Goal: Task Accomplishment & Management: Use online tool/utility

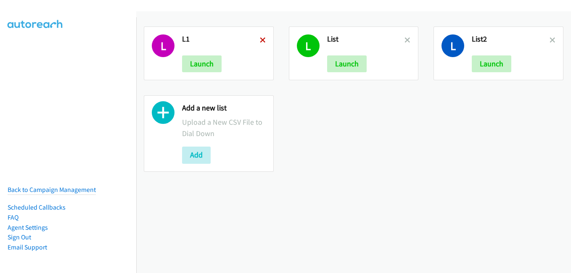
click at [260, 38] on icon at bounding box center [263, 41] width 6 height 6
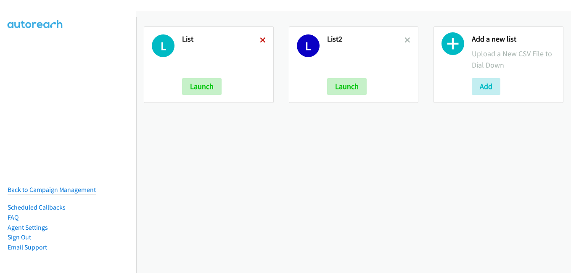
click at [260, 40] on icon at bounding box center [263, 41] width 6 height 6
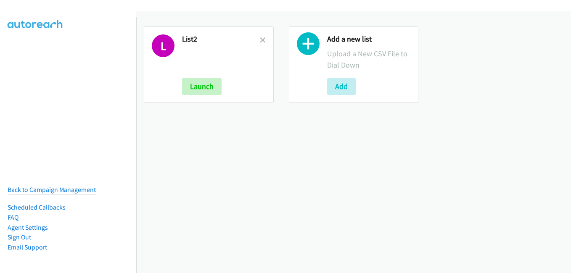
click at [260, 40] on icon at bounding box center [263, 41] width 6 height 6
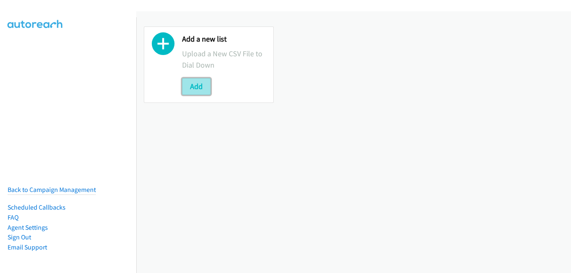
click at [200, 85] on button "Add" at bounding box center [196, 86] width 29 height 17
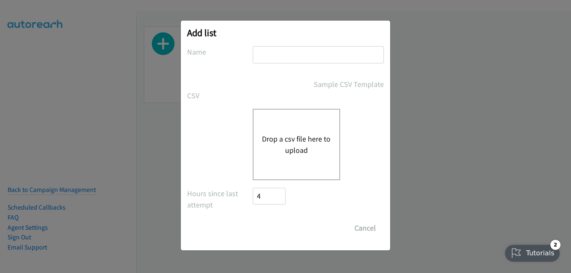
click at [279, 57] on input "text" at bounding box center [318, 54] width 131 height 17
type input "l"
click at [281, 155] on button "Drop a csv file here to upload" at bounding box center [296, 144] width 69 height 23
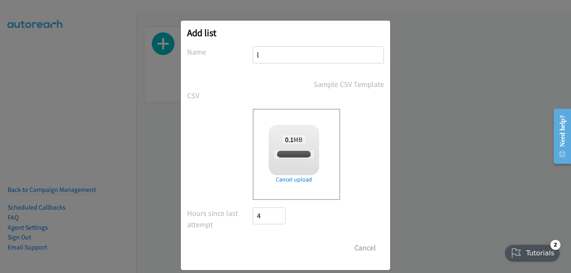
checkbox input "true"
click at [257, 244] on input "Save List" at bounding box center [275, 248] width 44 height 17
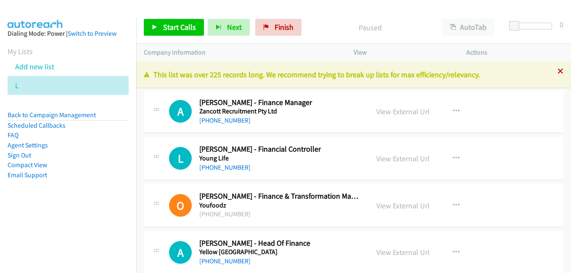
click at [557, 74] on icon at bounding box center [560, 72] width 6 height 6
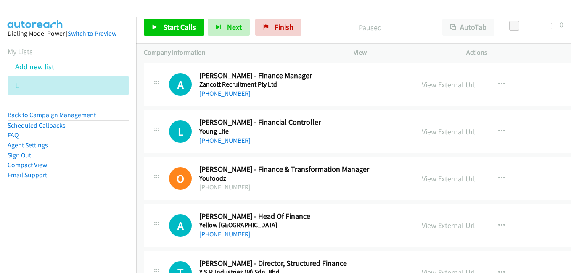
click at [329, 55] on p "Company Information" at bounding box center [241, 52] width 195 height 10
click at [451, 88] on link "View External Url" at bounding box center [448, 85] width 53 height 10
click at [435, 134] on link "View External Url" at bounding box center [448, 132] width 53 height 10
drag, startPoint x: 444, startPoint y: 176, endPoint x: 411, endPoint y: 166, distance: 35.0
click at [444, 176] on link "View External Url" at bounding box center [448, 179] width 53 height 10
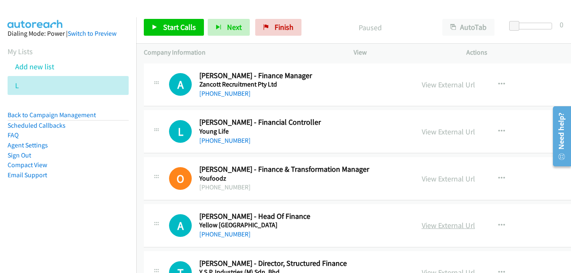
click at [440, 225] on link "View External Url" at bounding box center [448, 226] width 53 height 10
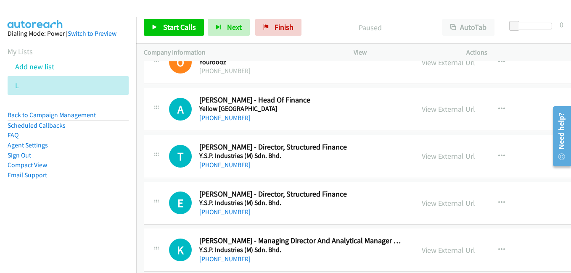
scroll to position [168, 0]
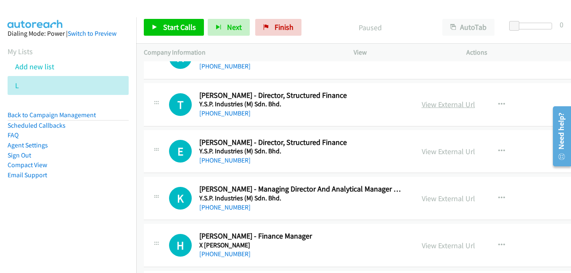
click at [444, 107] on link "View External Url" at bounding box center [448, 105] width 53 height 10
click at [447, 153] on link "View External Url" at bounding box center [448, 152] width 53 height 10
drag, startPoint x: 446, startPoint y: 202, endPoint x: 559, endPoint y: 235, distance: 117.7
click at [446, 202] on link "View External Url" at bounding box center [448, 199] width 53 height 10
click at [450, 245] on link "View External Url" at bounding box center [448, 246] width 53 height 10
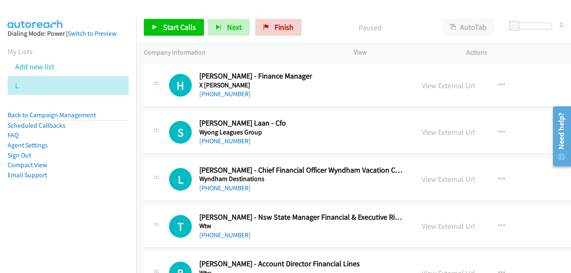
scroll to position [336, 0]
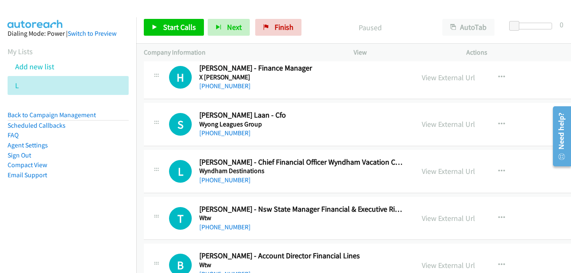
drag, startPoint x: 441, startPoint y: 125, endPoint x: 535, endPoint y: 179, distance: 108.1
click at [445, 126] on link "View External Url" at bounding box center [448, 124] width 53 height 10
click at [448, 174] on link "View External Url" at bounding box center [448, 171] width 53 height 10
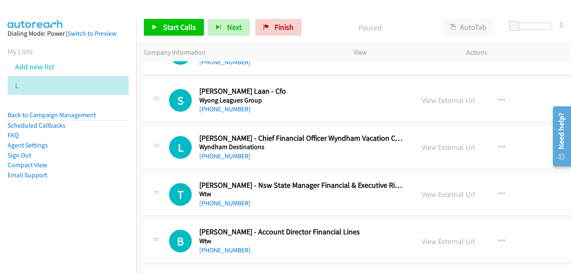
scroll to position [420, 0]
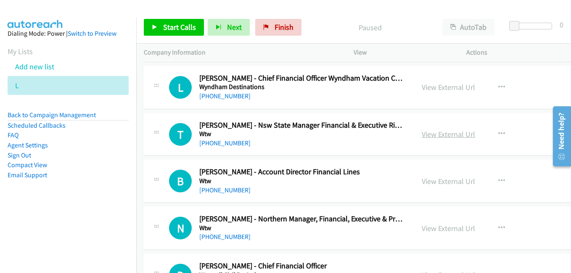
click at [453, 135] on link "View External Url" at bounding box center [448, 134] width 53 height 10
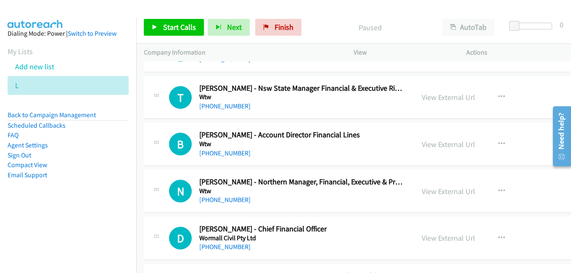
scroll to position [462, 0]
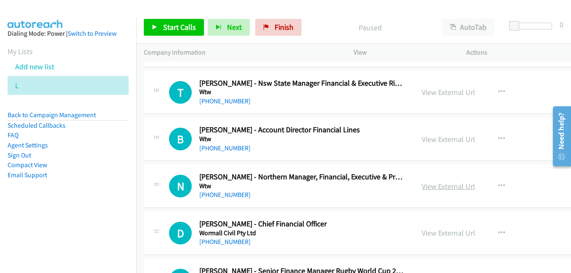
click at [444, 187] on link "View External Url" at bounding box center [448, 187] width 53 height 10
click at [444, 234] on link "View External Url" at bounding box center [448, 233] width 53 height 10
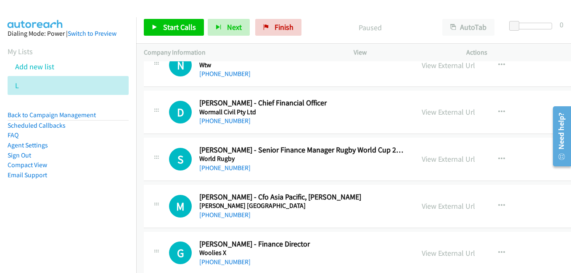
scroll to position [588, 0]
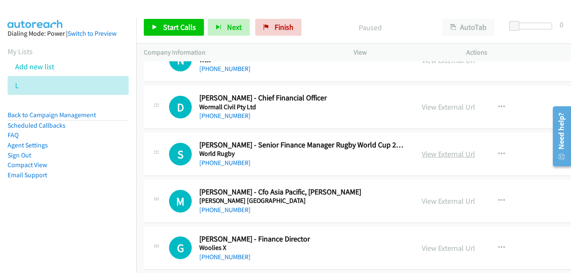
click at [447, 155] on link "View External Url" at bounding box center [448, 154] width 53 height 10
click at [439, 203] on link "View External Url" at bounding box center [448, 201] width 53 height 10
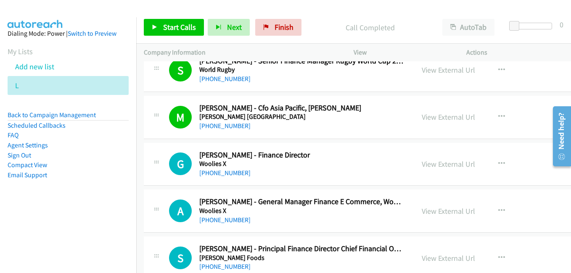
scroll to position [714, 0]
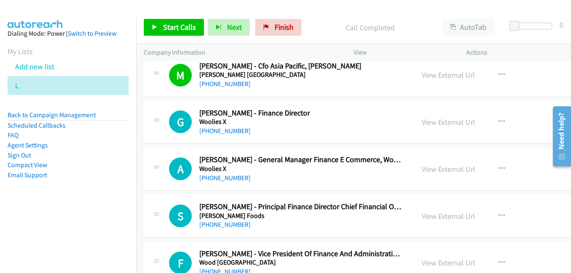
drag, startPoint x: 435, startPoint y: 124, endPoint x: 395, endPoint y: 117, distance: 40.0
click at [435, 124] on link "View External Url" at bounding box center [448, 122] width 53 height 10
click at [456, 169] on link "View External Url" at bounding box center [448, 169] width 53 height 10
drag, startPoint x: 440, startPoint y: 219, endPoint x: 434, endPoint y: 215, distance: 7.4
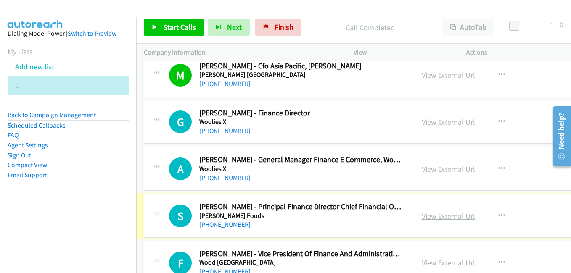
click at [436, 215] on link "View External Url" at bounding box center [448, 216] width 53 height 10
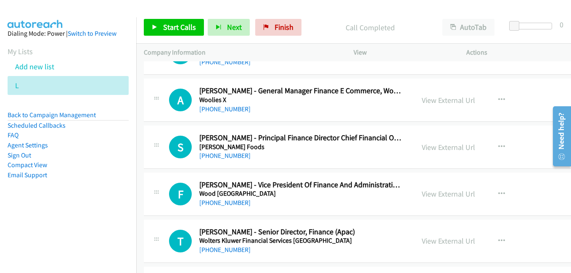
scroll to position [798, 0]
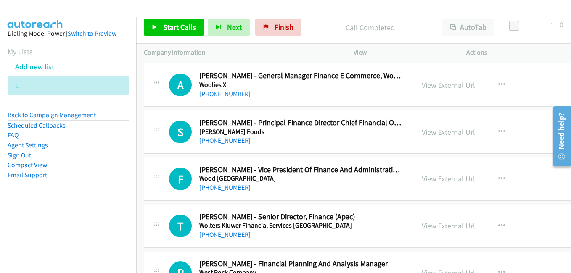
drag, startPoint x: 442, startPoint y: 177, endPoint x: 368, endPoint y: 155, distance: 77.8
click at [442, 177] on link "View External Url" at bounding box center [448, 179] width 53 height 10
drag, startPoint x: 427, startPoint y: 222, endPoint x: 376, endPoint y: 202, distance: 55.1
click at [427, 222] on link "View External Url" at bounding box center [448, 226] width 53 height 10
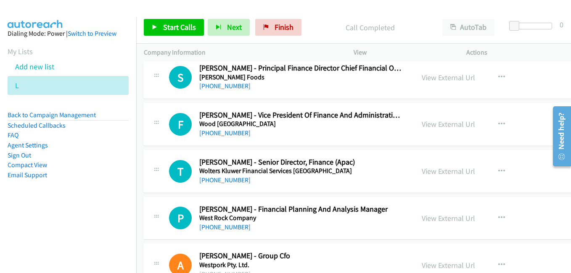
scroll to position [925, 0]
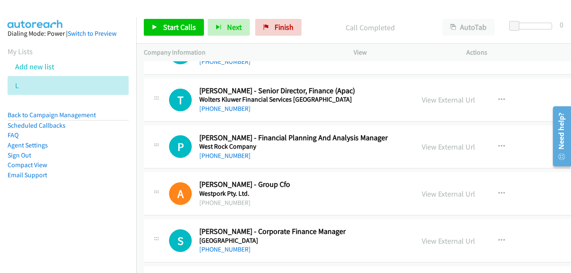
drag, startPoint x: 436, startPoint y: 150, endPoint x: 405, endPoint y: 145, distance: 31.5
click at [436, 150] on link "View External Url" at bounding box center [448, 147] width 53 height 10
click at [453, 196] on link "View External Url" at bounding box center [448, 194] width 53 height 10
drag, startPoint x: 454, startPoint y: 240, endPoint x: 432, endPoint y: 233, distance: 23.3
click at [454, 240] on link "View External Url" at bounding box center [448, 241] width 53 height 10
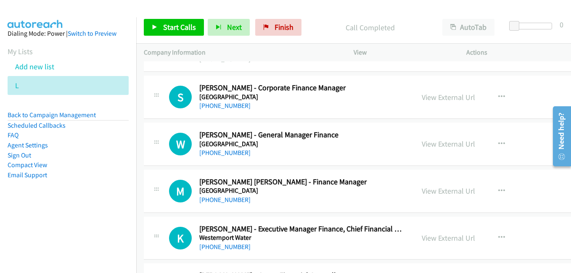
scroll to position [1093, 0]
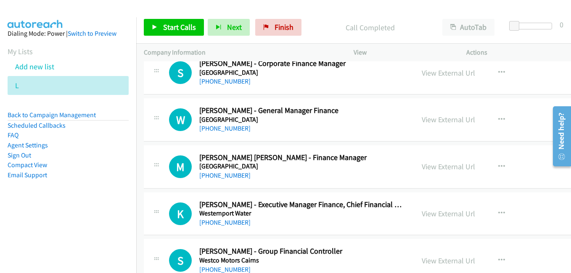
click at [427, 123] on link "View External Url" at bounding box center [448, 120] width 53 height 10
drag, startPoint x: 457, startPoint y: 170, endPoint x: 430, endPoint y: 162, distance: 27.8
click at [457, 170] on link "View External Url" at bounding box center [448, 167] width 53 height 10
click at [449, 216] on link "View External Url" at bounding box center [448, 214] width 53 height 10
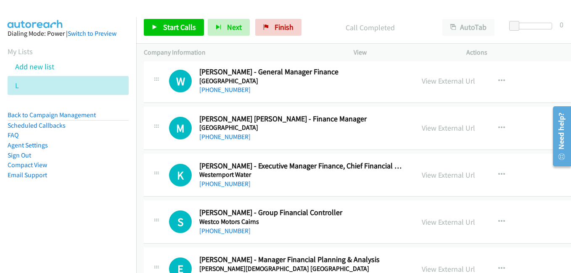
scroll to position [1177, 0]
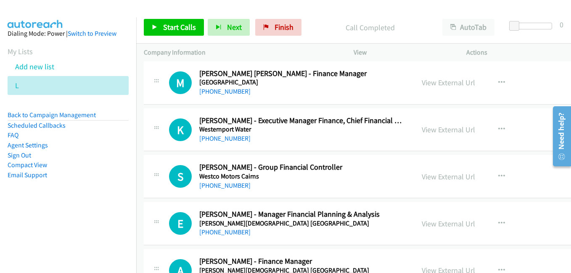
drag, startPoint x: 444, startPoint y: 177, endPoint x: 233, endPoint y: 58, distance: 242.4
click at [444, 177] on link "View External Url" at bounding box center [448, 177] width 53 height 10
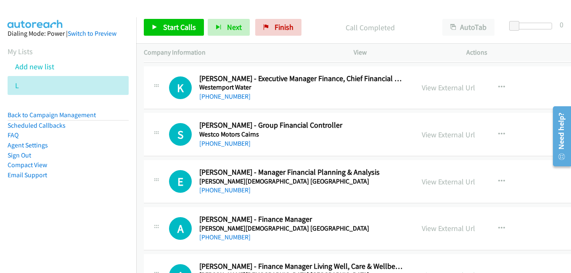
click at [458, 181] on link "View External Url" at bounding box center [448, 182] width 53 height 10
click at [438, 226] on link "View External Url" at bounding box center [448, 229] width 53 height 10
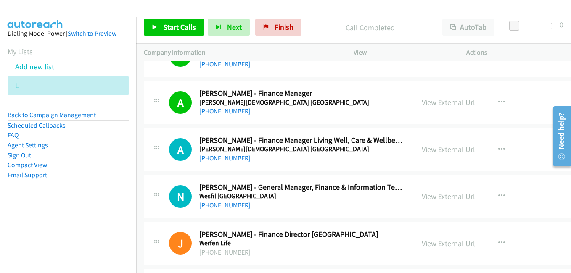
scroll to position [1387, 0]
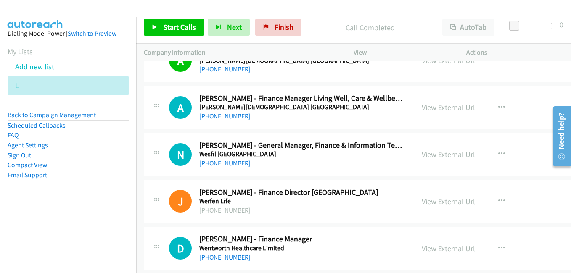
drag, startPoint x: 436, startPoint y: 107, endPoint x: 358, endPoint y: 92, distance: 78.7
click at [436, 107] on link "View External Url" at bounding box center [448, 108] width 53 height 10
click at [447, 155] on link "View External Url" at bounding box center [448, 155] width 53 height 10
click at [443, 203] on link "View External Url" at bounding box center [448, 202] width 53 height 10
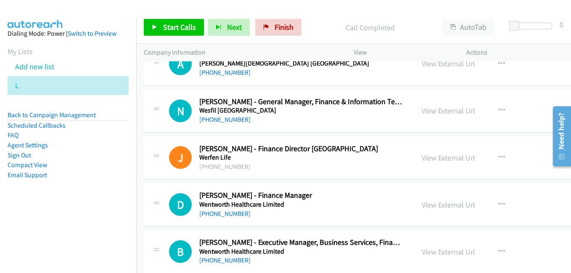
scroll to position [1471, 0]
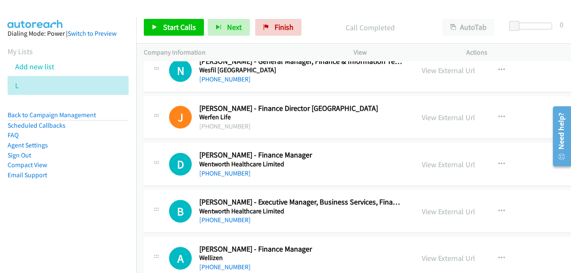
click at [443, 162] on link "View External Url" at bounding box center [448, 165] width 53 height 10
click at [437, 213] on link "View External Url" at bounding box center [448, 212] width 53 height 10
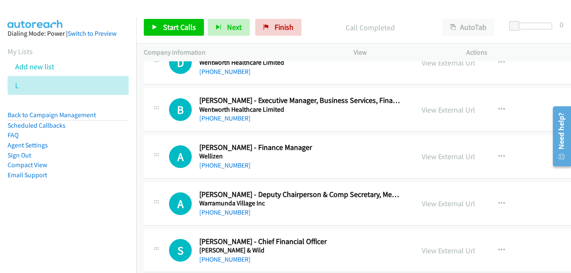
scroll to position [1597, 0]
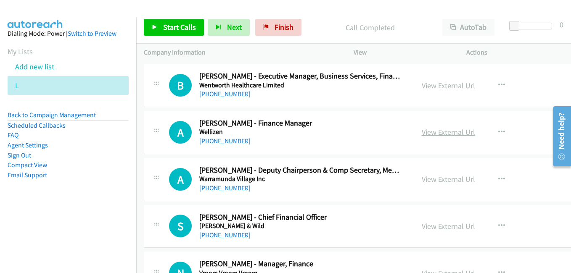
click at [446, 132] on link "View External Url" at bounding box center [448, 132] width 53 height 10
drag, startPoint x: 442, startPoint y: 182, endPoint x: 398, endPoint y: 177, distance: 43.5
click at [442, 182] on link "View External Url" at bounding box center [448, 179] width 53 height 10
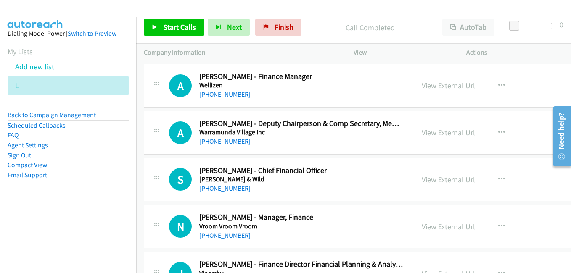
scroll to position [1681, 0]
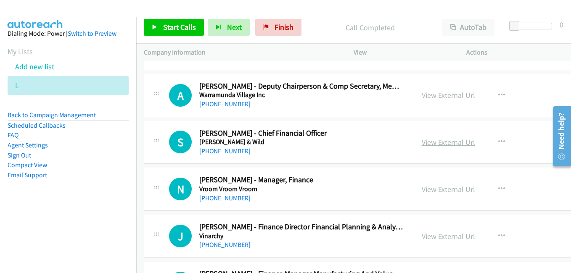
drag, startPoint x: 436, startPoint y: 144, endPoint x: 419, endPoint y: 140, distance: 16.9
click at [436, 144] on link "View External Url" at bounding box center [448, 142] width 53 height 10
click at [456, 190] on link "View External Url" at bounding box center [448, 189] width 53 height 10
drag, startPoint x: 442, startPoint y: 238, endPoint x: 188, endPoint y: 22, distance: 333.6
click at [442, 238] on link "View External Url" at bounding box center [448, 237] width 53 height 10
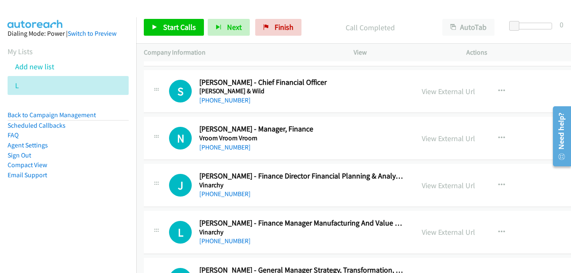
scroll to position [1807, 0]
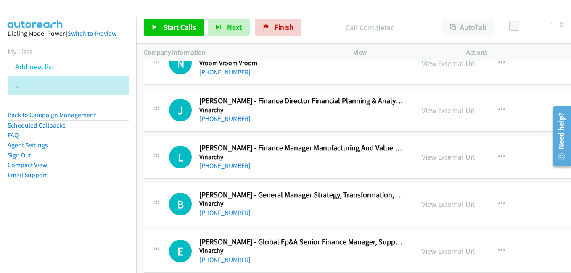
drag, startPoint x: 445, startPoint y: 154, endPoint x: 446, endPoint y: 173, distance: 18.5
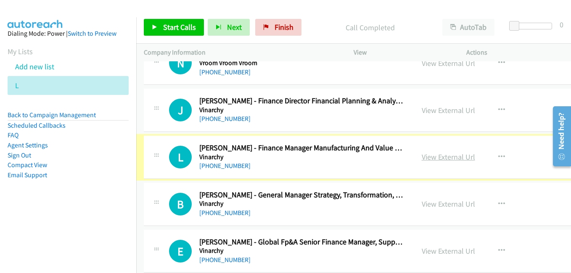
click at [439, 158] on link "View External Url" at bounding box center [448, 157] width 53 height 10
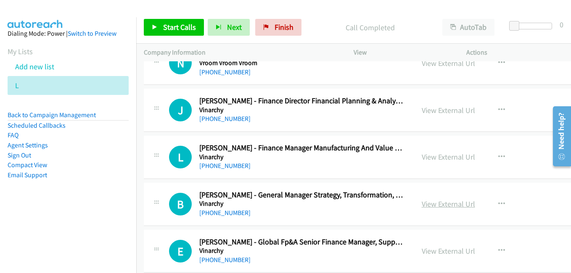
click at [437, 205] on link "View External Url" at bounding box center [448, 204] width 53 height 10
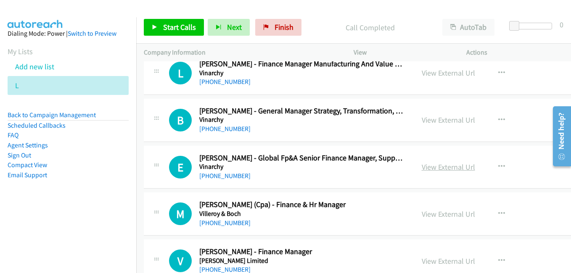
drag, startPoint x: 453, startPoint y: 169, endPoint x: 458, endPoint y: 168, distance: 4.3
click at [453, 169] on link "View External Url" at bounding box center [448, 167] width 53 height 10
drag, startPoint x: 442, startPoint y: 214, endPoint x: 402, endPoint y: 186, distance: 49.1
click at [442, 214] on link "View External Url" at bounding box center [448, 214] width 53 height 10
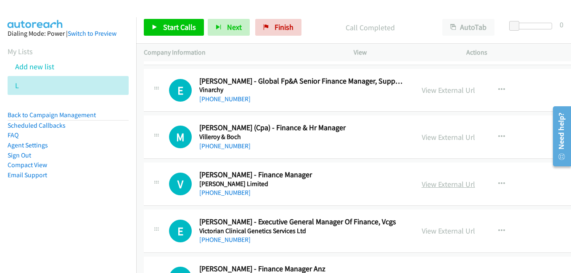
scroll to position [1975, 0]
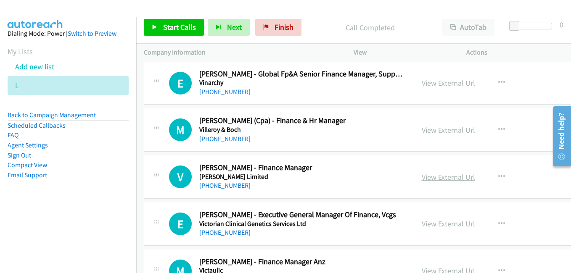
click at [454, 175] on link "View External Url" at bounding box center [448, 177] width 53 height 10
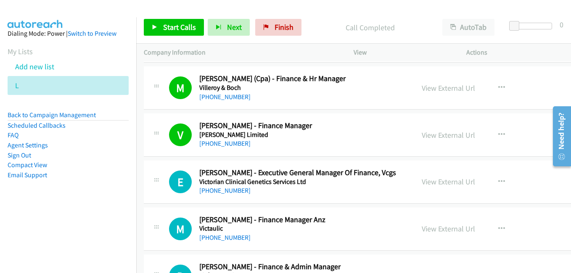
scroll to position [2059, 0]
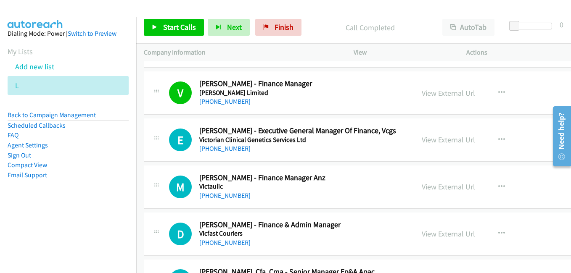
drag, startPoint x: 448, startPoint y: 141, endPoint x: 240, endPoint y: 48, distance: 227.8
click at [448, 141] on link "View External Url" at bounding box center [448, 140] width 53 height 10
click at [436, 188] on link "View External Url" at bounding box center [448, 187] width 53 height 10
drag, startPoint x: 460, startPoint y: 231, endPoint x: 358, endPoint y: 188, distance: 111.1
click at [460, 231] on link "View External Url" at bounding box center [448, 234] width 53 height 10
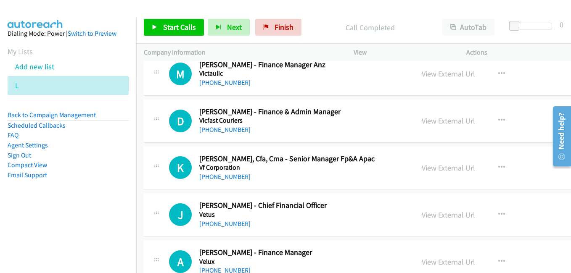
scroll to position [2185, 0]
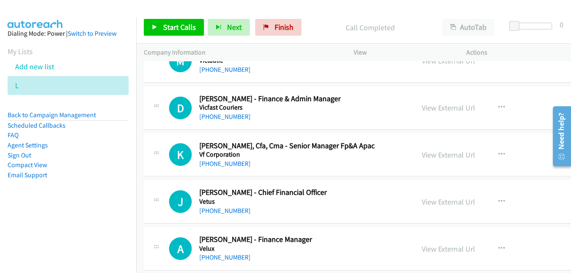
drag, startPoint x: 434, startPoint y: 154, endPoint x: 333, endPoint y: 126, distance: 104.6
click at [434, 154] on link "View External Url" at bounding box center [448, 155] width 53 height 10
drag, startPoint x: 441, startPoint y: 204, endPoint x: 409, endPoint y: 196, distance: 32.9
click at [441, 204] on link "View External Url" at bounding box center [448, 202] width 53 height 10
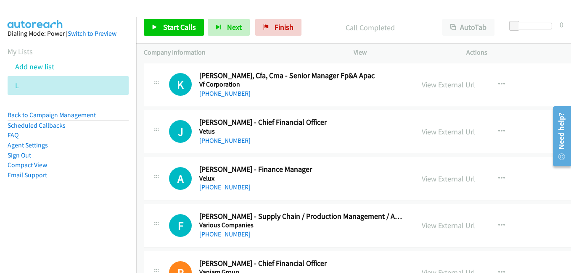
scroll to position [2269, 0]
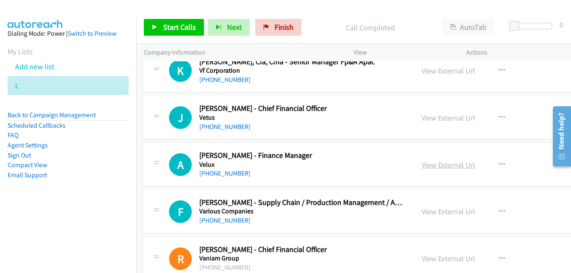
drag, startPoint x: 443, startPoint y: 166, endPoint x: 420, endPoint y: 164, distance: 22.8
click at [443, 166] on link "View External Url" at bounding box center [448, 165] width 53 height 10
click at [452, 215] on link "View External Url" at bounding box center [448, 212] width 53 height 10
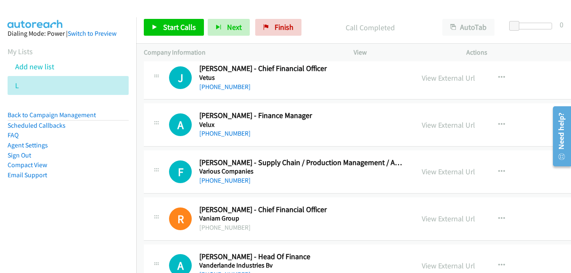
scroll to position [2311, 0]
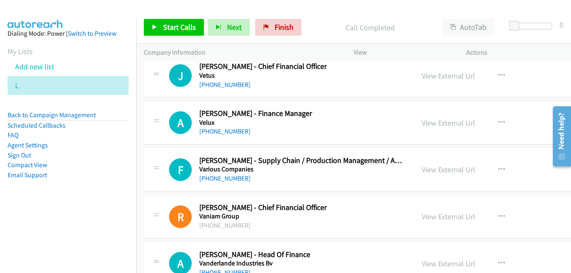
drag, startPoint x: 440, startPoint y: 169, endPoint x: 152, endPoint y: 2, distance: 332.4
click at [440, 169] on link "View External Url" at bounding box center [448, 170] width 53 height 10
drag, startPoint x: 449, startPoint y: 216, endPoint x: 248, endPoint y: 117, distance: 224.8
click at [449, 216] on link "View External Url" at bounding box center [448, 217] width 53 height 10
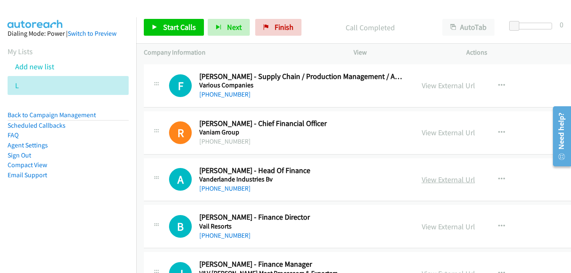
drag, startPoint x: 458, startPoint y: 180, endPoint x: 443, endPoint y: 177, distance: 15.4
click at [458, 180] on link "View External Url" at bounding box center [448, 180] width 53 height 10
click at [453, 228] on link "View External Url" at bounding box center [448, 227] width 53 height 10
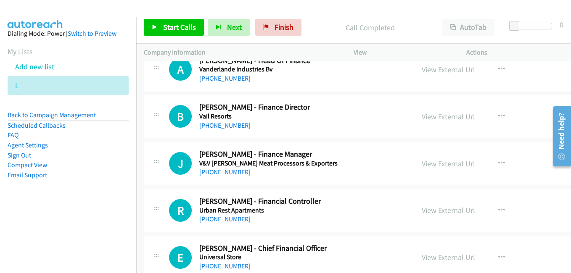
scroll to position [2521, 0]
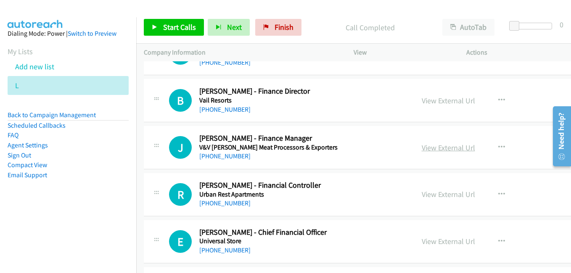
click at [446, 148] on link "View External Url" at bounding box center [448, 148] width 53 height 10
click at [438, 198] on link "View External Url" at bounding box center [448, 195] width 53 height 10
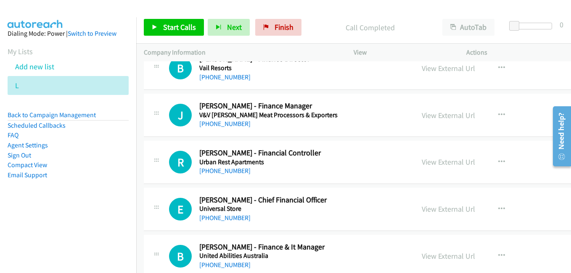
scroll to position [2606, 0]
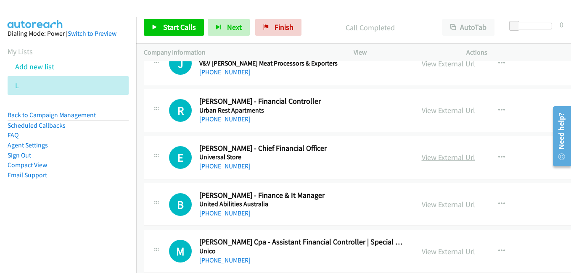
click at [445, 160] on link "View External Url" at bounding box center [448, 158] width 53 height 10
drag, startPoint x: 440, startPoint y: 207, endPoint x: 393, endPoint y: 196, distance: 47.5
click at [440, 207] on link "View External Url" at bounding box center [448, 205] width 53 height 10
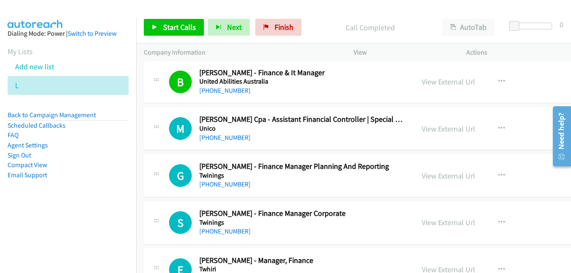
scroll to position [2732, 0]
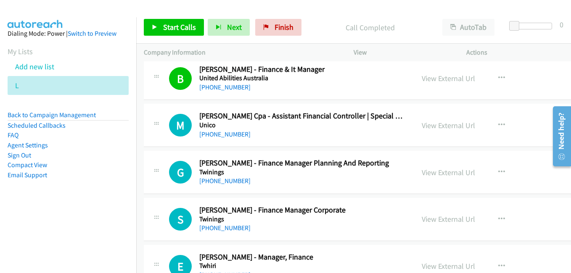
drag, startPoint x: 455, startPoint y: 129, endPoint x: 316, endPoint y: 108, distance: 140.3
click at [455, 129] on link "View External Url" at bounding box center [448, 126] width 53 height 10
drag, startPoint x: 442, startPoint y: 170, endPoint x: 415, endPoint y: 167, distance: 26.6
click at [442, 170] on link "View External Url" at bounding box center [448, 173] width 53 height 10
click at [434, 220] on link "View External Url" at bounding box center [448, 219] width 53 height 10
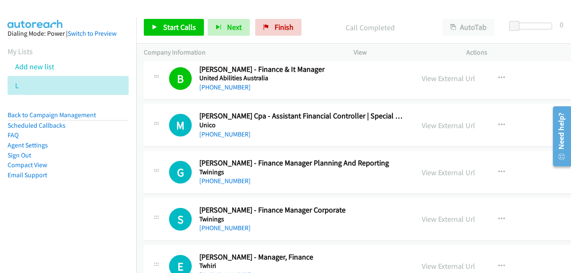
scroll to position [2858, 0]
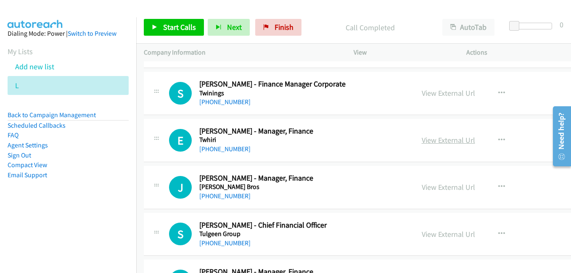
click at [439, 137] on link "View External Url" at bounding box center [448, 140] width 53 height 10
drag, startPoint x: 433, startPoint y: 187, endPoint x: 397, endPoint y: 178, distance: 37.3
click at [433, 187] on link "View External Url" at bounding box center [448, 187] width 53 height 10
drag, startPoint x: 444, startPoint y: 232, endPoint x: 328, endPoint y: 179, distance: 127.3
click at [444, 232] on link "View External Url" at bounding box center [448, 234] width 53 height 10
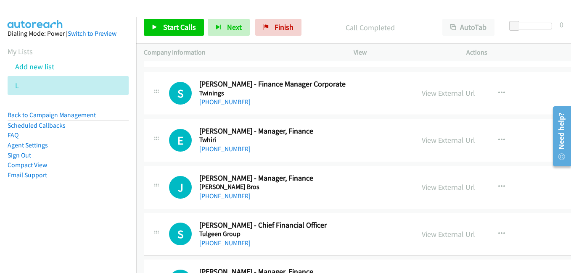
scroll to position [2984, 0]
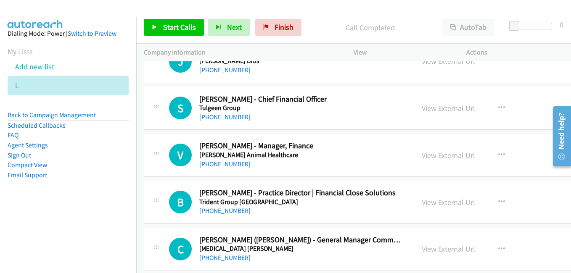
drag, startPoint x: 442, startPoint y: 155, endPoint x: 336, endPoint y: 137, distance: 107.4
click at [442, 155] on link "View External Url" at bounding box center [448, 155] width 53 height 10
click at [440, 205] on link "View External Url" at bounding box center [448, 203] width 53 height 10
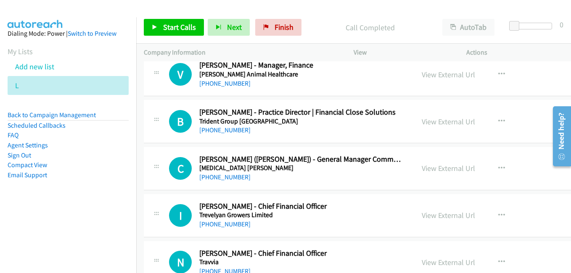
scroll to position [3068, 0]
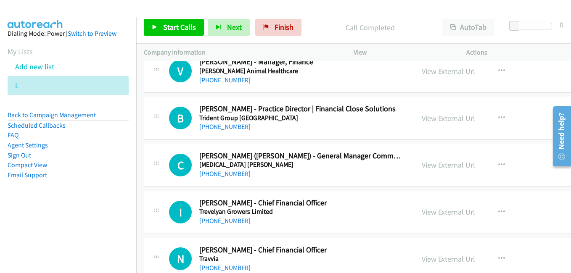
drag, startPoint x: 435, startPoint y: 167, endPoint x: 119, endPoint y: 59, distance: 333.8
click at [435, 167] on link "View External Url" at bounding box center [448, 165] width 53 height 10
click at [451, 215] on link "View External Url" at bounding box center [448, 212] width 53 height 10
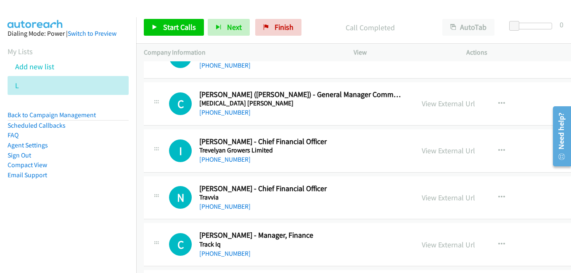
scroll to position [3152, 0]
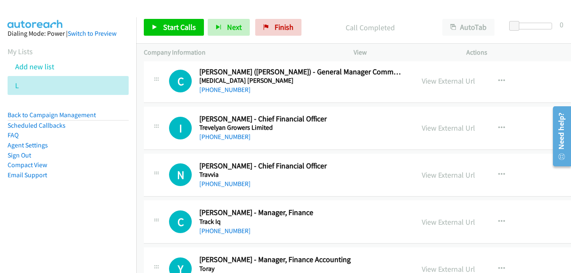
click at [435, 177] on link "View External Url" at bounding box center [448, 175] width 53 height 10
drag, startPoint x: 448, startPoint y: 224, endPoint x: 467, endPoint y: 216, distance: 20.5
click at [448, 224] on link "View External Url" at bounding box center [448, 222] width 53 height 10
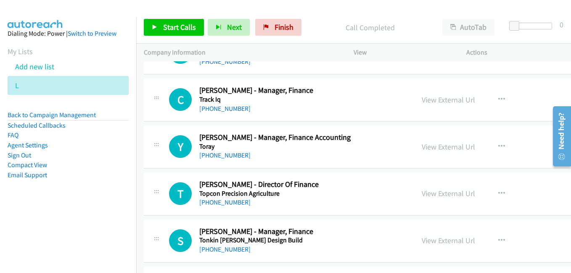
scroll to position [3278, 0]
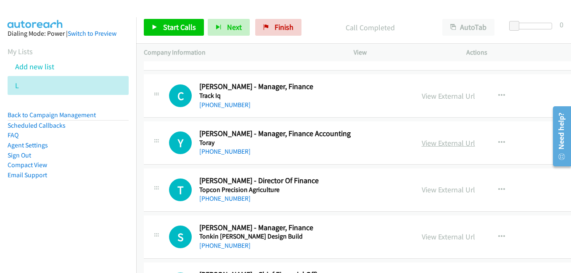
click at [438, 142] on link "View External Url" at bounding box center [448, 143] width 53 height 10
click at [447, 190] on link "View External Url" at bounding box center [448, 190] width 53 height 10
click at [434, 240] on link "View External Url" at bounding box center [448, 237] width 53 height 10
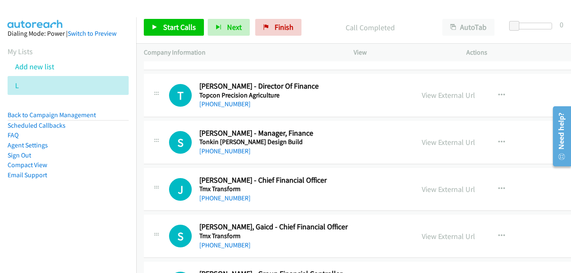
scroll to position [3404, 0]
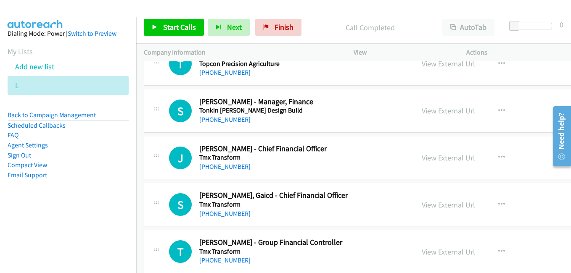
drag, startPoint x: 431, startPoint y: 159, endPoint x: 289, endPoint y: 128, distance: 145.8
click at [431, 159] on link "View External Url" at bounding box center [448, 158] width 53 height 10
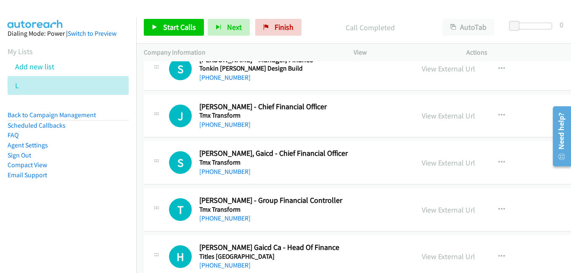
drag, startPoint x: 434, startPoint y: 166, endPoint x: 135, endPoint y: 21, distance: 332.7
click at [434, 166] on link "View External Url" at bounding box center [448, 163] width 53 height 10
click at [445, 208] on link "View External Url" at bounding box center [448, 210] width 53 height 10
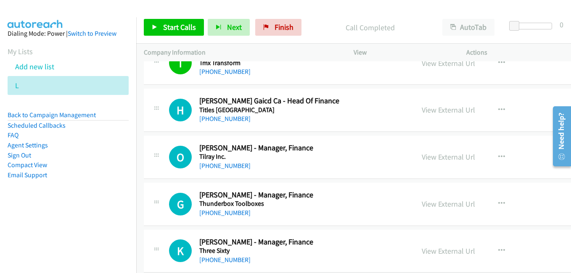
scroll to position [3614, 0]
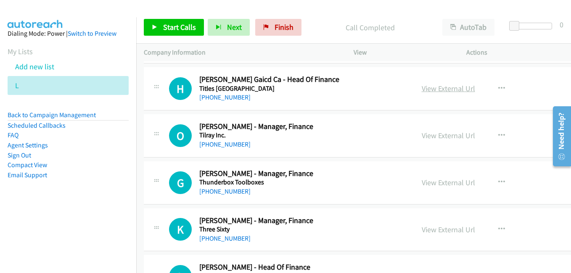
click at [436, 90] on link "View External Url" at bounding box center [448, 89] width 53 height 10
click at [436, 136] on link "View External Url" at bounding box center [448, 136] width 53 height 10
drag, startPoint x: 440, startPoint y: 183, endPoint x: 420, endPoint y: 178, distance: 19.9
click at [440, 183] on link "View External Url" at bounding box center [448, 183] width 53 height 10
drag, startPoint x: 441, startPoint y: 231, endPoint x: 246, endPoint y: 144, distance: 213.7
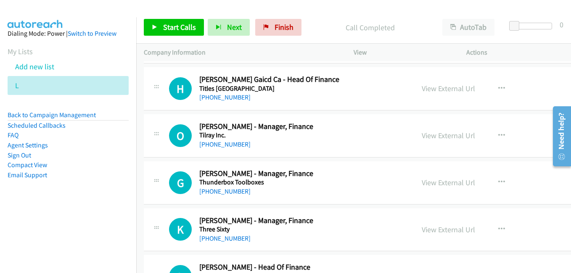
click at [441, 231] on link "View External Url" at bounding box center [448, 230] width 53 height 10
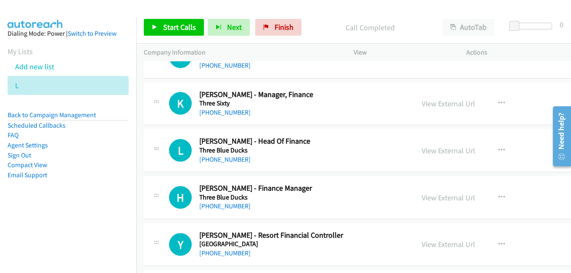
drag, startPoint x: 439, startPoint y: 150, endPoint x: 121, endPoint y: 31, distance: 339.4
click at [439, 150] on link "View External Url" at bounding box center [448, 151] width 53 height 10
click at [440, 197] on link "View External Url" at bounding box center [448, 198] width 53 height 10
drag, startPoint x: 450, startPoint y: 246, endPoint x: 383, endPoint y: 230, distance: 68.2
click at [450, 246] on link "View External Url" at bounding box center [448, 245] width 53 height 10
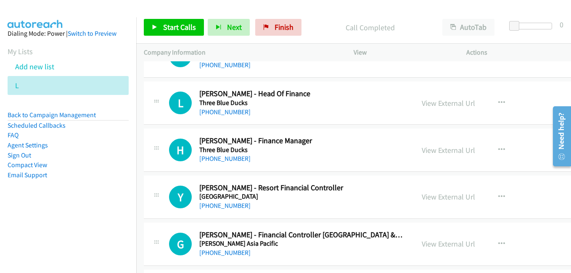
scroll to position [3866, 0]
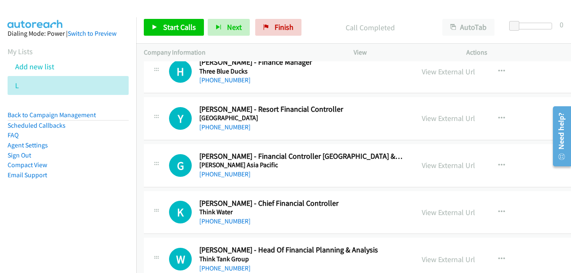
click at [435, 166] on link "View External Url" at bounding box center [448, 166] width 53 height 10
click at [450, 211] on link "View External Url" at bounding box center [448, 213] width 53 height 10
click at [451, 260] on link "View External Url" at bounding box center [448, 260] width 53 height 10
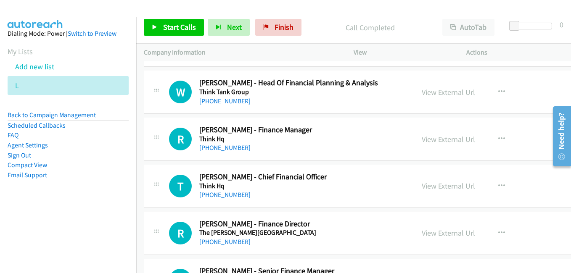
scroll to position [4034, 0]
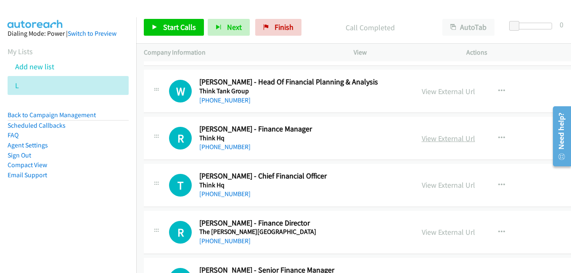
click at [434, 137] on link "View External Url" at bounding box center [448, 139] width 53 height 10
drag, startPoint x: 439, startPoint y: 188, endPoint x: 323, endPoint y: 149, distance: 122.8
click at [439, 188] on link "View External Url" at bounding box center [448, 185] width 53 height 10
click at [452, 237] on link "View External Url" at bounding box center [448, 232] width 53 height 10
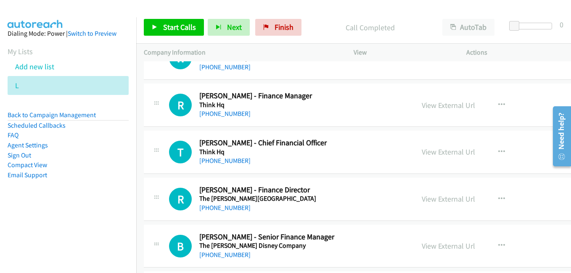
scroll to position [4118, 0]
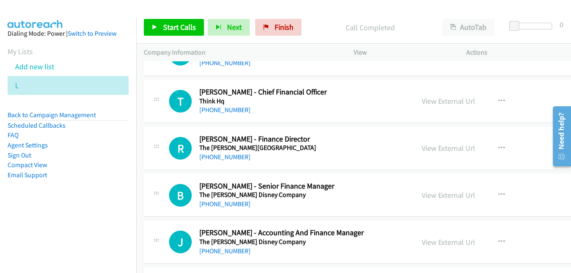
click at [438, 194] on link "View External Url" at bounding box center [448, 195] width 53 height 10
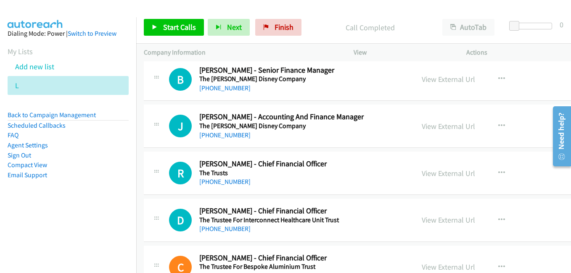
scroll to position [4244, 0]
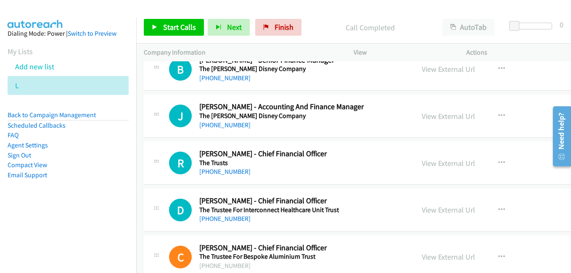
drag, startPoint x: 446, startPoint y: 163, endPoint x: 168, endPoint y: 6, distance: 320.1
click at [446, 163] on link "View External Url" at bounding box center [448, 163] width 53 height 10
drag, startPoint x: 451, startPoint y: 207, endPoint x: 388, endPoint y: 177, distance: 69.0
click at [451, 207] on link "View External Url" at bounding box center [448, 210] width 53 height 10
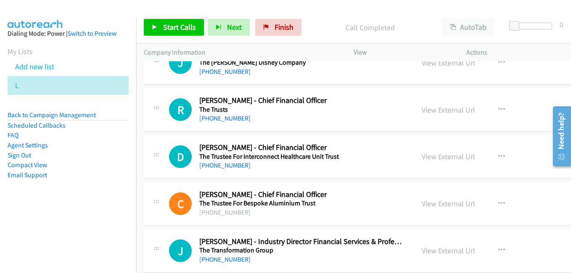
scroll to position [4329, 0]
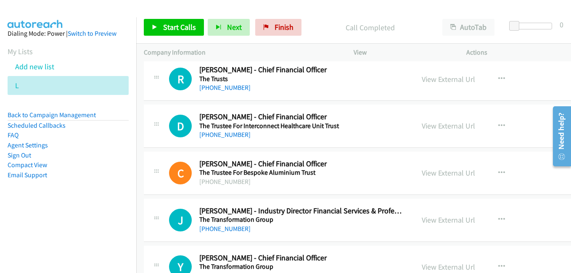
drag, startPoint x: 442, startPoint y: 174, endPoint x: 238, endPoint y: 59, distance: 234.1
click at [442, 174] on link "View External Url" at bounding box center [448, 173] width 53 height 10
click at [438, 220] on link "View External Url" at bounding box center [448, 220] width 53 height 10
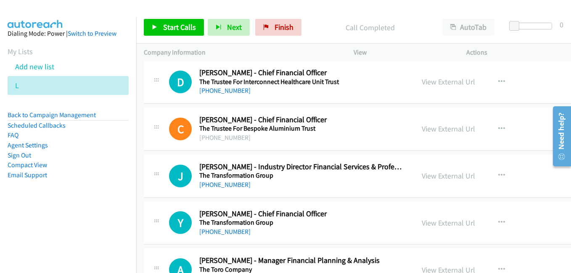
scroll to position [4413, 0]
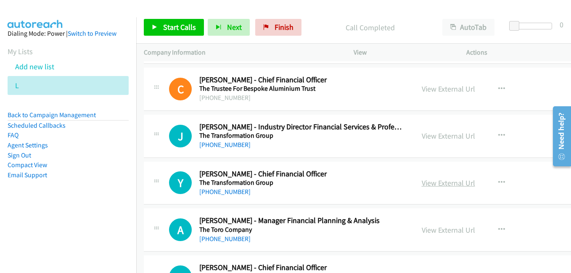
drag, startPoint x: 435, startPoint y: 185, endPoint x: 445, endPoint y: 179, distance: 12.0
click at [435, 185] on link "View External Url" at bounding box center [448, 183] width 53 height 10
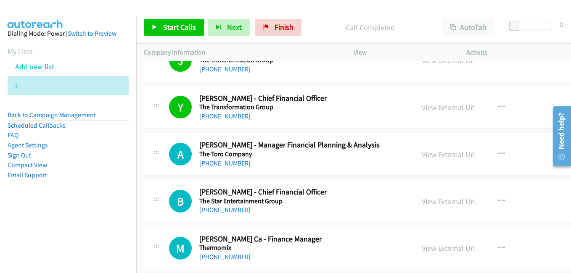
scroll to position [4497, 0]
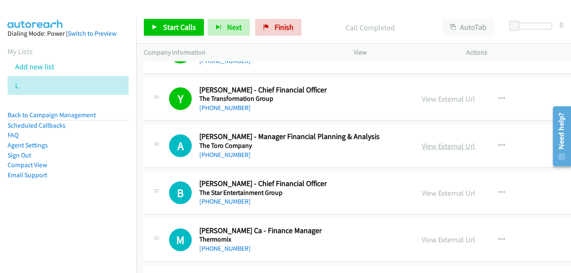
drag, startPoint x: 440, startPoint y: 145, endPoint x: 454, endPoint y: 148, distance: 14.3
click at [440, 145] on link "View External Url" at bounding box center [448, 146] width 53 height 10
drag, startPoint x: 445, startPoint y: 193, endPoint x: 425, endPoint y: 188, distance: 21.2
click at [445, 193] on link "View External Url" at bounding box center [448, 193] width 53 height 10
click at [435, 240] on link "View External Url" at bounding box center [448, 240] width 53 height 10
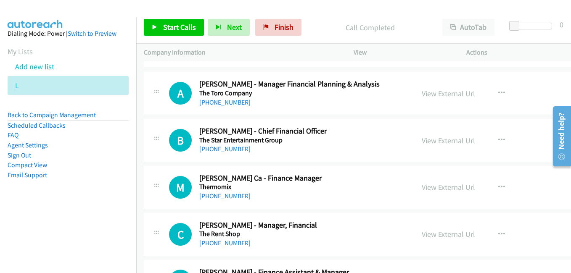
scroll to position [4665, 0]
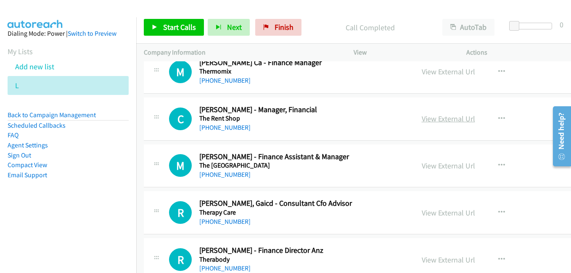
click at [439, 123] on link "View External Url" at bounding box center [448, 119] width 53 height 10
drag, startPoint x: 447, startPoint y: 169, endPoint x: 428, endPoint y: 163, distance: 19.8
click at [447, 169] on link "View External Url" at bounding box center [448, 166] width 53 height 10
drag, startPoint x: 432, startPoint y: 215, endPoint x: 419, endPoint y: 228, distance: 18.4
click at [445, 213] on link "View External Url" at bounding box center [448, 213] width 53 height 10
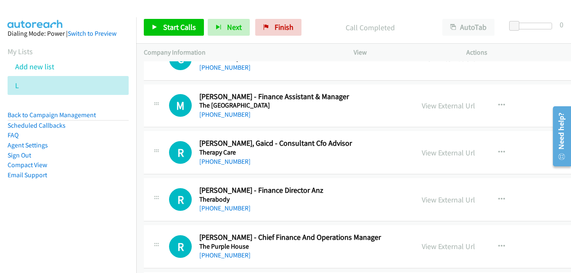
scroll to position [4791, 0]
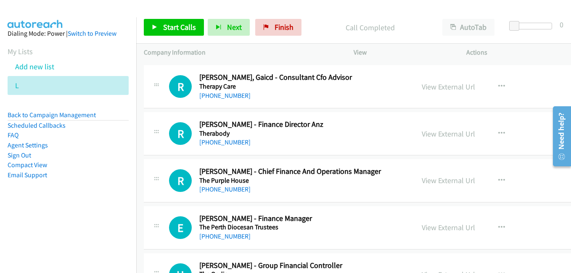
click at [432, 134] on link "View External Url" at bounding box center [448, 134] width 53 height 10
click at [439, 182] on link "View External Url" at bounding box center [448, 181] width 53 height 10
drag, startPoint x: 455, startPoint y: 229, endPoint x: 392, endPoint y: 211, distance: 65.1
click at [455, 229] on link "View External Url" at bounding box center [448, 228] width 53 height 10
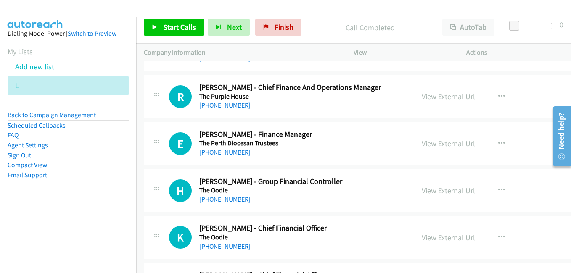
drag, startPoint x: 447, startPoint y: 188, endPoint x: 374, endPoint y: 168, distance: 75.3
click at [447, 188] on link "View External Url" at bounding box center [448, 191] width 53 height 10
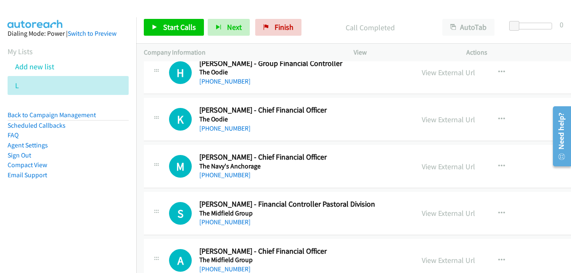
scroll to position [5001, 0]
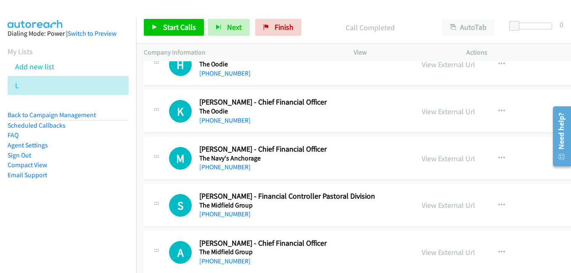
click at [435, 113] on link "View External Url" at bounding box center [448, 112] width 53 height 10
click at [443, 158] on link "View External Url" at bounding box center [448, 159] width 53 height 10
drag, startPoint x: 441, startPoint y: 210, endPoint x: 398, endPoint y: 198, distance: 44.7
click at [441, 210] on link "View External Url" at bounding box center [448, 205] width 53 height 10
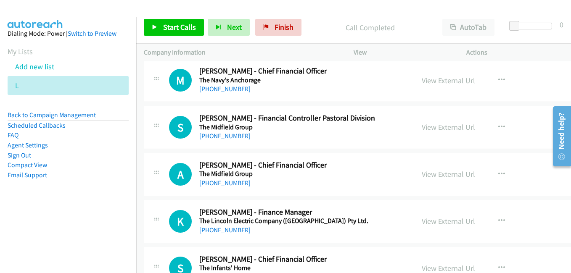
scroll to position [5085, 0]
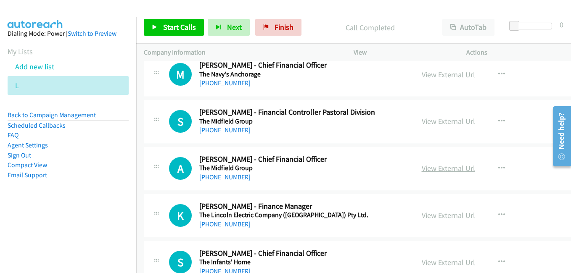
click at [448, 168] on link "View External Url" at bounding box center [448, 168] width 53 height 10
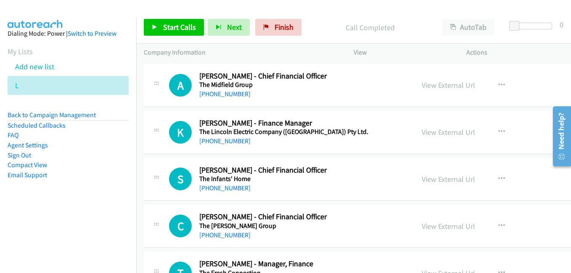
scroll to position [5169, 0]
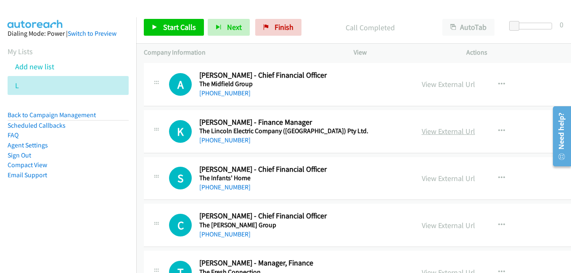
click at [445, 131] on link "View External Url" at bounding box center [448, 131] width 53 height 10
drag, startPoint x: 441, startPoint y: 180, endPoint x: 289, endPoint y: 134, distance: 159.1
click at [441, 180] on link "View External Url" at bounding box center [448, 179] width 53 height 10
drag, startPoint x: 440, startPoint y: 223, endPoint x: 368, endPoint y: 198, distance: 77.0
click at [440, 223] on link "View External Url" at bounding box center [448, 226] width 53 height 10
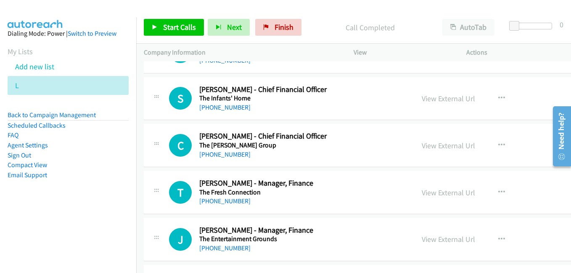
scroll to position [5253, 0]
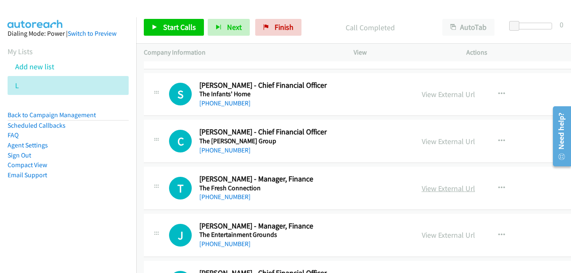
click at [453, 192] on link "View External Url" at bounding box center [448, 189] width 53 height 10
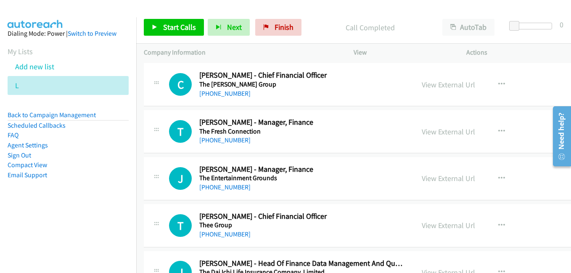
scroll to position [5337, 0]
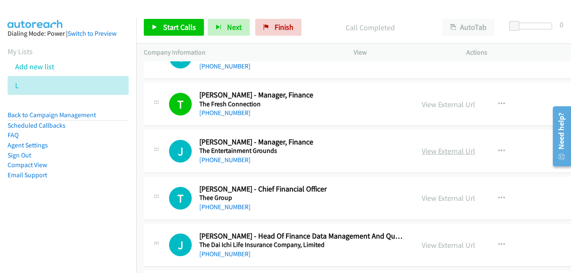
click at [456, 154] on link "View External Url" at bounding box center [448, 151] width 53 height 10
click at [443, 198] on link "View External Url" at bounding box center [448, 198] width 53 height 10
drag, startPoint x: 443, startPoint y: 245, endPoint x: 419, endPoint y: 240, distance: 24.6
click at [443, 245] on link "View External Url" at bounding box center [448, 245] width 53 height 10
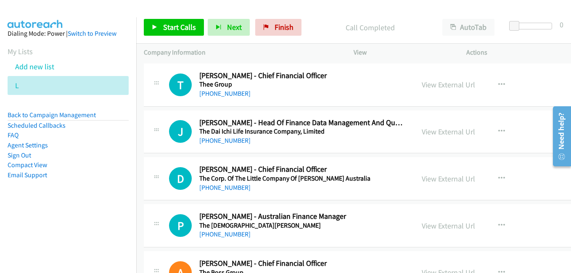
scroll to position [5505, 0]
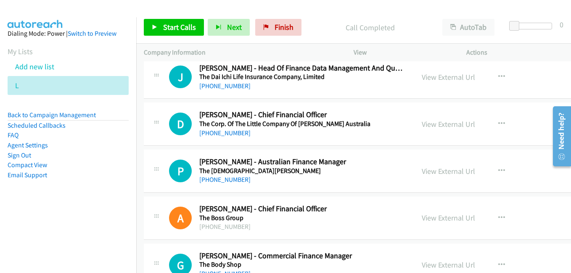
click at [445, 123] on link "View External Url" at bounding box center [448, 124] width 53 height 10
click at [453, 169] on link "View External Url" at bounding box center [448, 171] width 53 height 10
click at [433, 219] on link "View External Url" at bounding box center [448, 218] width 53 height 10
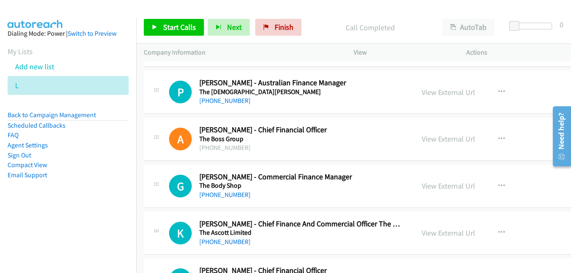
scroll to position [5589, 0]
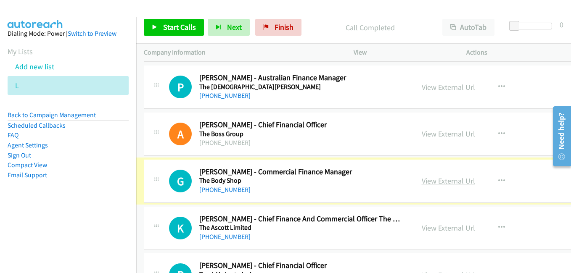
click at [451, 180] on link "View External Url" at bounding box center [448, 181] width 53 height 10
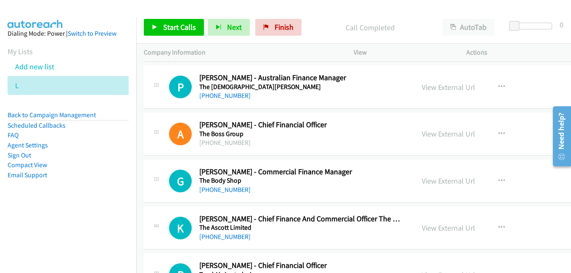
scroll to position [5673, 0]
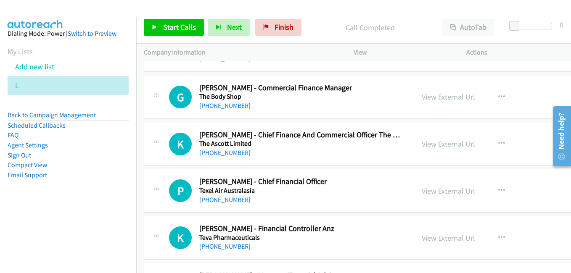
drag, startPoint x: 443, startPoint y: 143, endPoint x: 344, endPoint y: 120, distance: 101.8
click at [443, 143] on link "View External Url" at bounding box center [448, 144] width 53 height 10
drag, startPoint x: 440, startPoint y: 194, endPoint x: 345, endPoint y: 159, distance: 101.2
click at [440, 194] on link "View External Url" at bounding box center [448, 191] width 53 height 10
drag, startPoint x: 437, startPoint y: 238, endPoint x: 379, endPoint y: 218, distance: 61.1
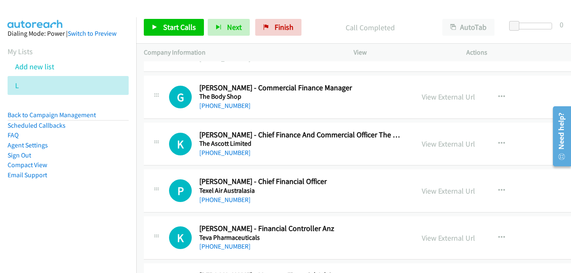
click at [437, 238] on link "View External Url" at bounding box center [448, 238] width 53 height 10
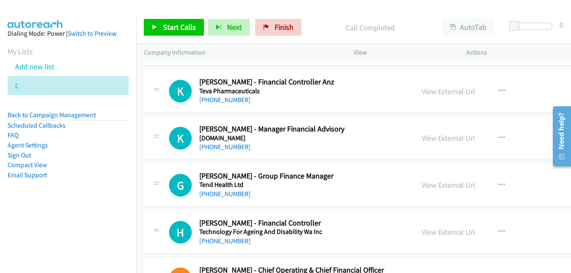
scroll to position [5841, 0]
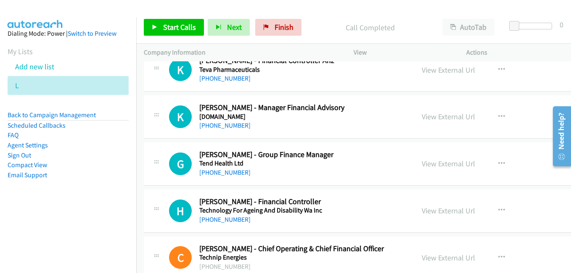
click at [446, 115] on link "View External Url" at bounding box center [448, 117] width 53 height 10
click at [437, 161] on link "View External Url" at bounding box center [448, 164] width 53 height 10
drag, startPoint x: 439, startPoint y: 211, endPoint x: 406, endPoint y: 200, distance: 34.4
click at [439, 211] on link "View External Url" at bounding box center [448, 211] width 53 height 10
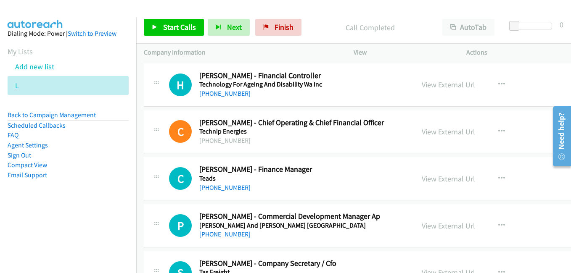
drag, startPoint x: 445, startPoint y: 133, endPoint x: 343, endPoint y: 105, distance: 105.8
click at [445, 133] on link "View External Url" at bounding box center [448, 132] width 53 height 10
drag, startPoint x: 435, startPoint y: 182, endPoint x: 341, endPoint y: 148, distance: 99.2
click at [435, 182] on link "View External Url" at bounding box center [448, 179] width 53 height 10
drag, startPoint x: 439, startPoint y: 225, endPoint x: 171, endPoint y: 82, distance: 303.6
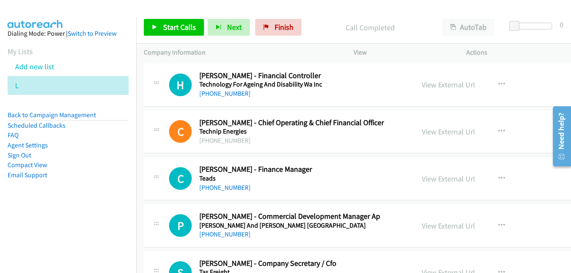
click at [439, 225] on link "View External Url" at bounding box center [448, 226] width 53 height 10
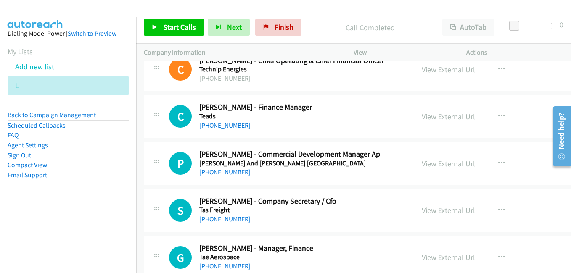
scroll to position [6052, 0]
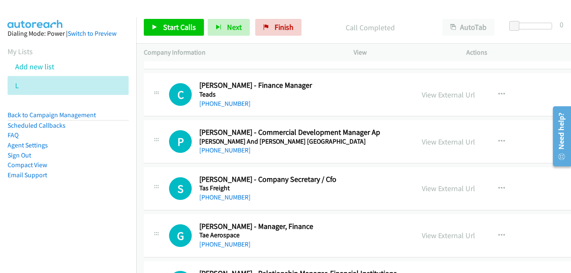
drag, startPoint x: 452, startPoint y: 185, endPoint x: 419, endPoint y: 177, distance: 34.6
click at [452, 185] on link "View External Url" at bounding box center [448, 189] width 53 height 10
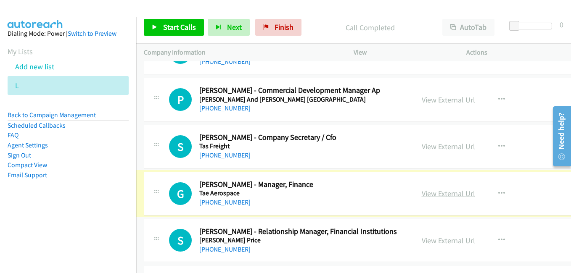
click at [447, 192] on link "View External Url" at bounding box center [448, 194] width 53 height 10
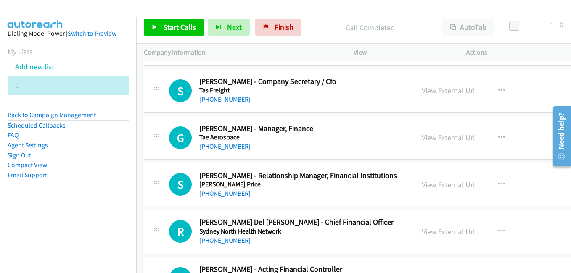
scroll to position [6178, 0]
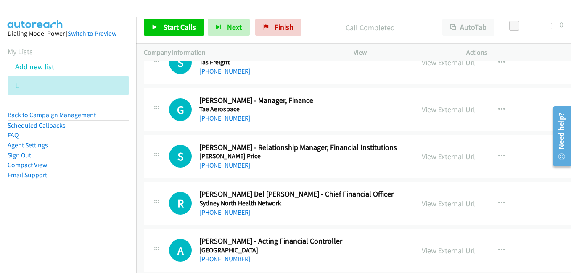
drag, startPoint x: 440, startPoint y: 158, endPoint x: 565, endPoint y: 269, distance: 167.0
click at [440, 158] on link "View External Url" at bounding box center [448, 157] width 53 height 10
click at [444, 203] on link "View External Url" at bounding box center [448, 204] width 53 height 10
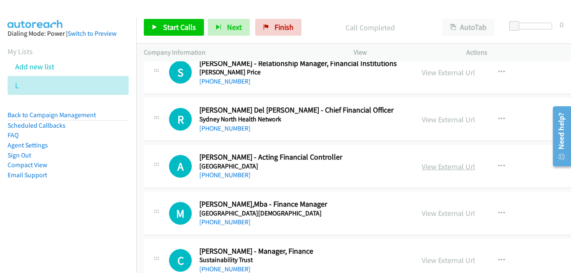
click at [446, 164] on link "View External Url" at bounding box center [448, 167] width 53 height 10
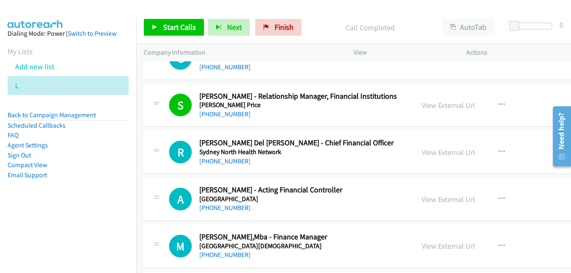
scroll to position [6220, 0]
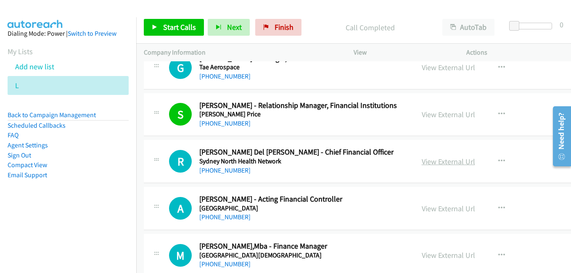
click at [444, 160] on link "View External Url" at bounding box center [448, 162] width 53 height 10
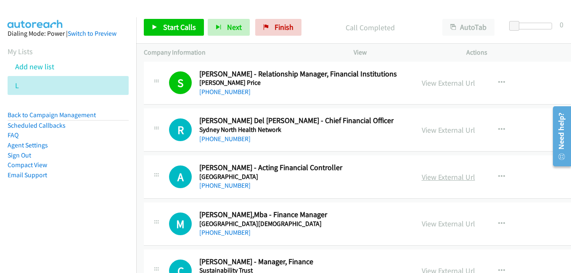
scroll to position [6304, 0]
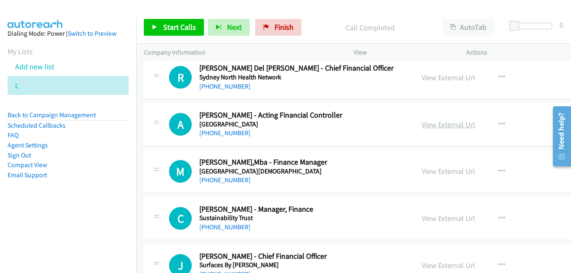
click at [446, 124] on link "View External Url" at bounding box center [448, 125] width 53 height 10
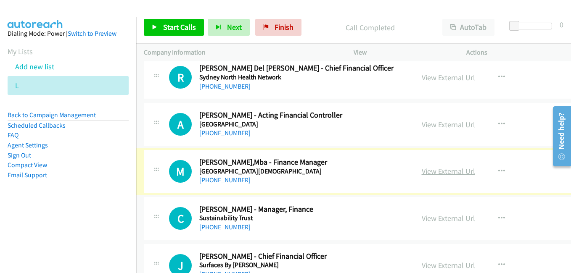
click at [439, 172] on link "View External Url" at bounding box center [448, 171] width 53 height 10
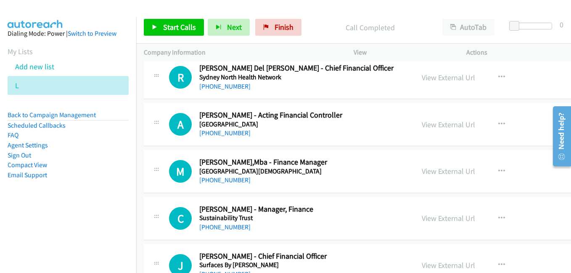
click at [433, 216] on link "View External Url" at bounding box center [448, 218] width 53 height 10
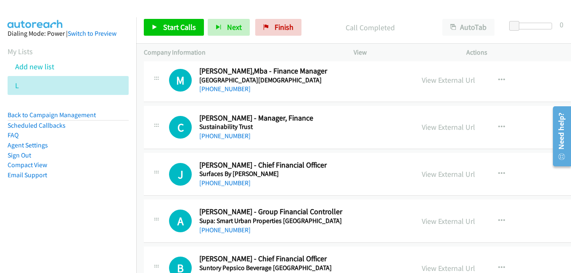
scroll to position [6430, 0]
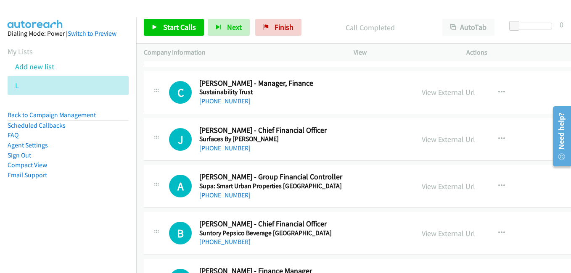
click at [442, 137] on link "View External Url" at bounding box center [448, 139] width 53 height 10
drag, startPoint x: 452, startPoint y: 186, endPoint x: 437, endPoint y: 183, distance: 15.0
click at [452, 186] on link "View External Url" at bounding box center [448, 187] width 53 height 10
drag, startPoint x: 451, startPoint y: 234, endPoint x: 282, endPoint y: 155, distance: 185.7
click at [451, 234] on link "View External Url" at bounding box center [448, 234] width 53 height 10
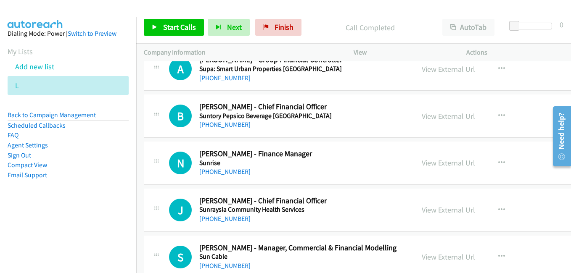
scroll to position [6556, 0]
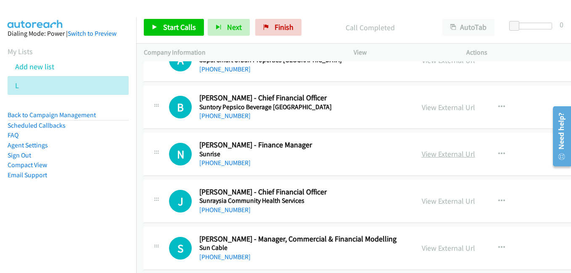
click at [447, 154] on link "View External Url" at bounding box center [448, 154] width 53 height 10
drag, startPoint x: 445, startPoint y: 204, endPoint x: 379, endPoint y: 185, distance: 68.5
click at [445, 204] on link "View External Url" at bounding box center [448, 201] width 53 height 10
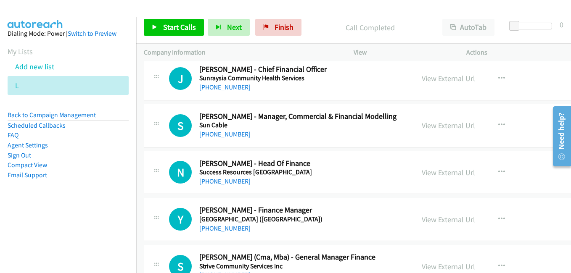
scroll to position [6682, 0]
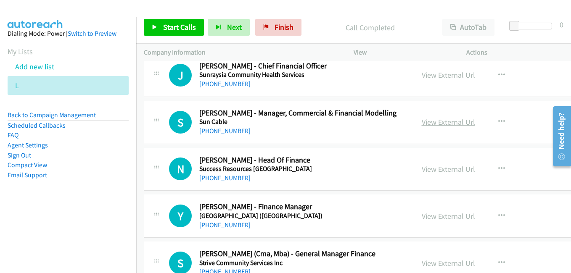
drag, startPoint x: 443, startPoint y: 127, endPoint x: 438, endPoint y: 126, distance: 5.1
click at [443, 127] on link "View External Url" at bounding box center [448, 122] width 53 height 10
click at [450, 167] on link "View External Url" at bounding box center [448, 169] width 53 height 10
click at [437, 214] on link "View External Url" at bounding box center [448, 216] width 53 height 10
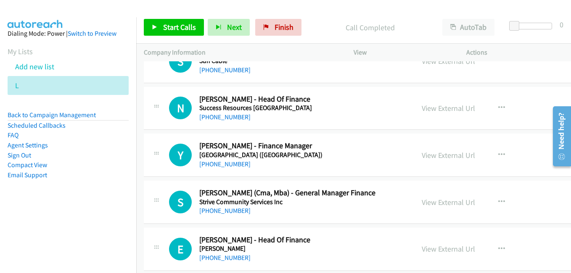
scroll to position [6808, 0]
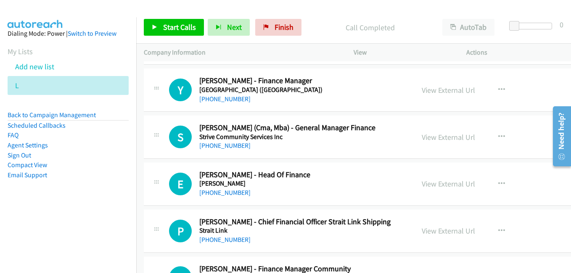
drag, startPoint x: 456, startPoint y: 138, endPoint x: 224, endPoint y: 61, distance: 244.7
click at [456, 138] on link "View External Url" at bounding box center [448, 137] width 53 height 10
click at [446, 188] on link "View External Url" at bounding box center [448, 184] width 53 height 10
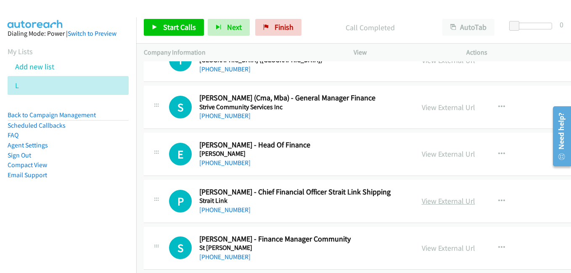
scroll to position [6892, 0]
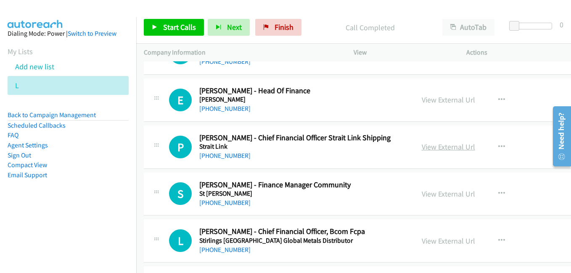
click at [442, 143] on link "View External Url" at bounding box center [448, 147] width 53 height 10
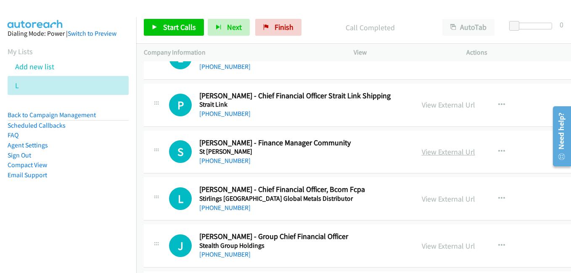
click at [447, 153] on link "View External Url" at bounding box center [448, 152] width 53 height 10
drag, startPoint x: 437, startPoint y: 202, endPoint x: 429, endPoint y: 198, distance: 8.5
click at [437, 202] on link "View External Url" at bounding box center [448, 199] width 53 height 10
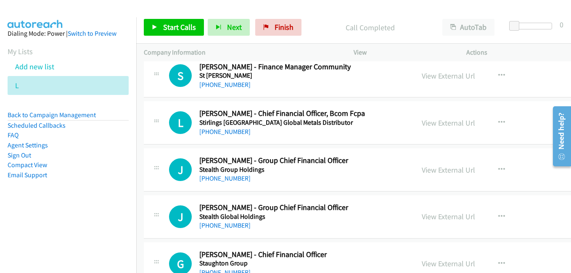
scroll to position [7018, 0]
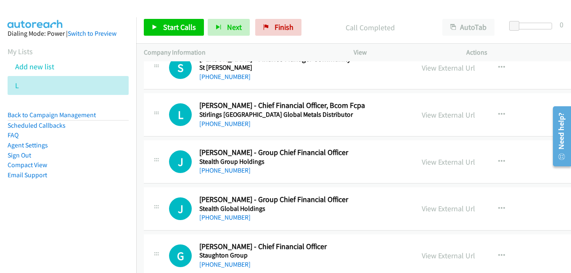
drag, startPoint x: 432, startPoint y: 161, endPoint x: 373, endPoint y: 150, distance: 60.3
click at [432, 161] on link "View External Url" at bounding box center [448, 162] width 53 height 10
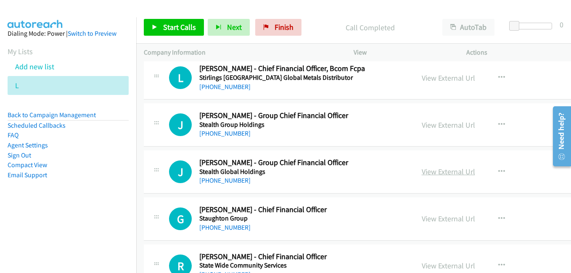
scroll to position [7060, 0]
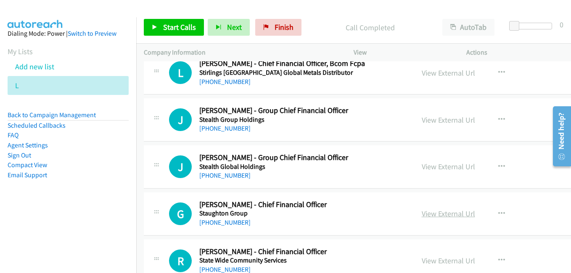
click at [445, 217] on link "View External Url" at bounding box center [448, 214] width 53 height 10
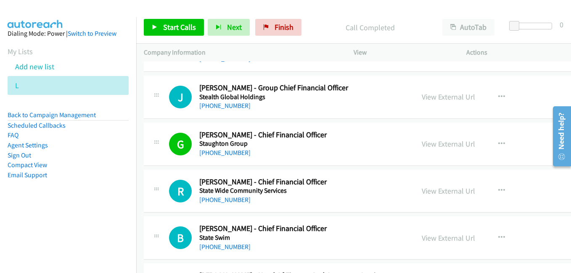
scroll to position [7144, 0]
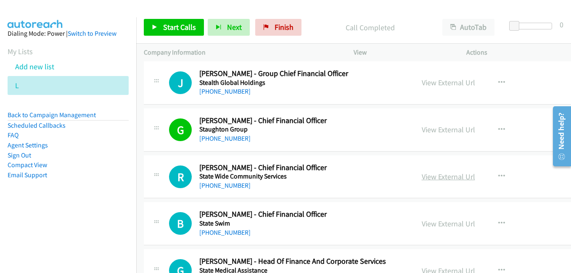
click at [426, 177] on link "View External Url" at bounding box center [448, 177] width 53 height 10
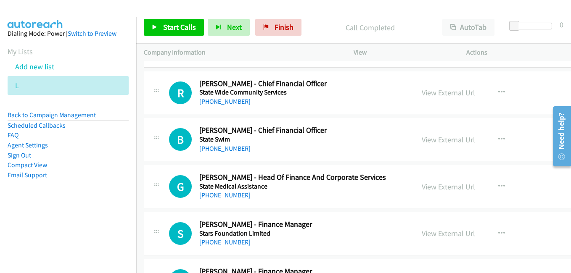
click at [453, 144] on link "View External Url" at bounding box center [448, 140] width 53 height 10
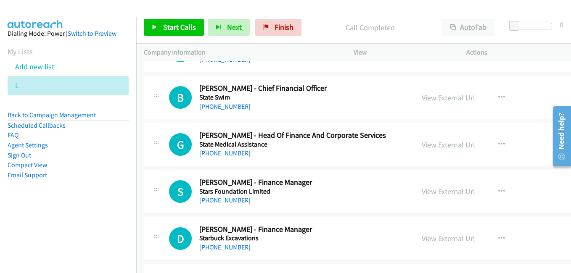
click at [444, 144] on link "View External Url" at bounding box center [448, 145] width 53 height 10
click at [432, 191] on link "View External Url" at bounding box center [448, 192] width 53 height 10
click at [458, 240] on link "View External Url" at bounding box center [448, 239] width 53 height 10
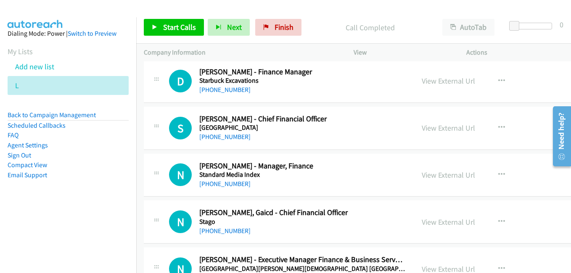
scroll to position [7438, 0]
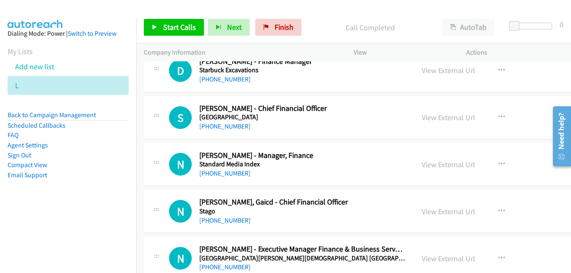
drag, startPoint x: 444, startPoint y: 114, endPoint x: 84, endPoint y: 3, distance: 376.5
click at [444, 114] on link "View External Url" at bounding box center [448, 118] width 53 height 10
click at [436, 166] on link "View External Url" at bounding box center [448, 165] width 53 height 10
drag, startPoint x: 444, startPoint y: 210, endPoint x: 371, endPoint y: 181, distance: 79.1
click at [444, 210] on link "View External Url" at bounding box center [448, 212] width 53 height 10
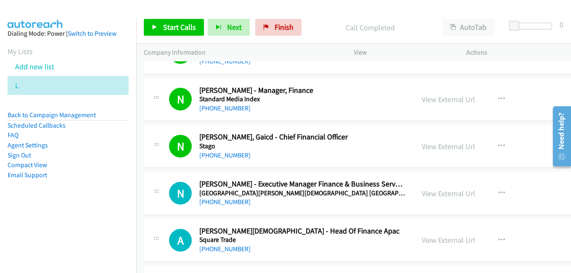
scroll to position [7564, 0]
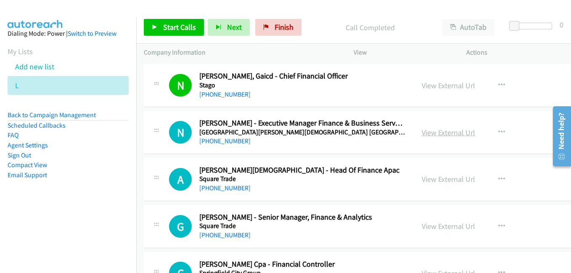
drag, startPoint x: 439, startPoint y: 132, endPoint x: 432, endPoint y: 132, distance: 6.7
click at [439, 132] on link "View External Url" at bounding box center [448, 133] width 53 height 10
click at [442, 184] on div "View External Url" at bounding box center [448, 179] width 53 height 11
click at [445, 181] on link "View External Url" at bounding box center [448, 179] width 53 height 10
click at [443, 222] on link "View External Url" at bounding box center [448, 226] width 53 height 10
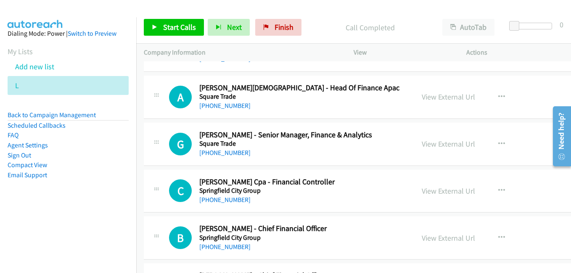
scroll to position [7690, 0]
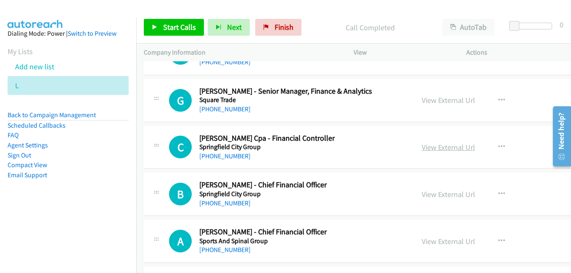
click at [435, 147] on link "View External Url" at bounding box center [448, 147] width 53 height 10
drag, startPoint x: 440, startPoint y: 195, endPoint x: 246, endPoint y: 106, distance: 213.1
click at [440, 195] on link "View External Url" at bounding box center [448, 195] width 53 height 10
drag, startPoint x: 447, startPoint y: 240, endPoint x: 347, endPoint y: 183, distance: 115.0
click at [447, 240] on link "View External Url" at bounding box center [448, 242] width 53 height 10
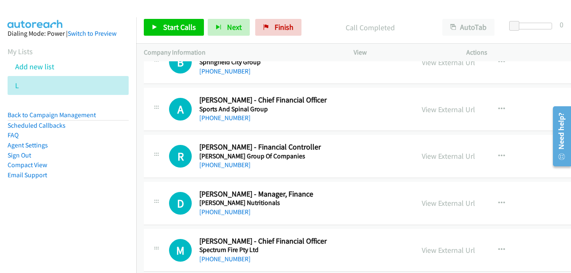
scroll to position [7859, 0]
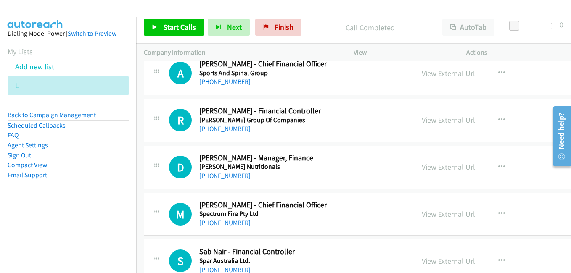
click at [440, 121] on link "View External Url" at bounding box center [448, 120] width 53 height 10
drag, startPoint x: 431, startPoint y: 165, endPoint x: 338, endPoint y: 138, distance: 96.7
click at [431, 165] on link "View External Url" at bounding box center [448, 167] width 53 height 10
click at [437, 216] on link "View External Url" at bounding box center [448, 214] width 53 height 10
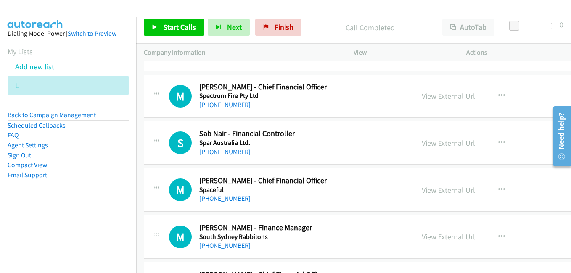
scroll to position [7985, 0]
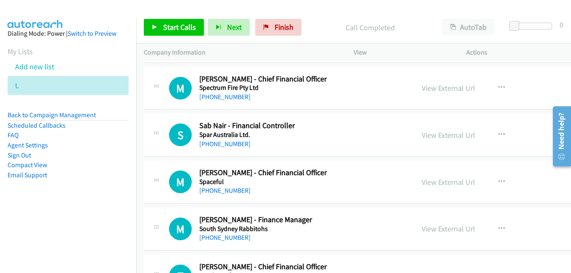
click at [447, 136] on link "View External Url" at bounding box center [448, 135] width 53 height 10
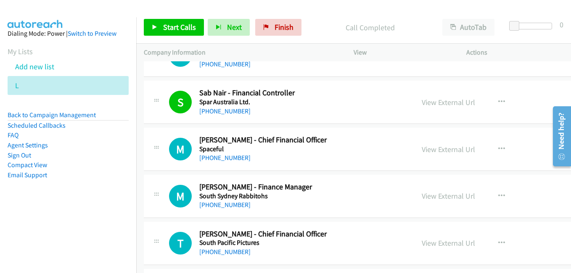
scroll to position [8027, 0]
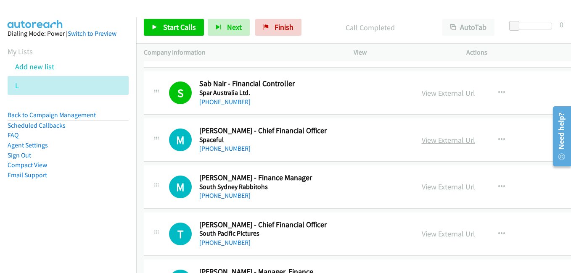
drag, startPoint x: 438, startPoint y: 138, endPoint x: 419, endPoint y: 138, distance: 18.5
click at [438, 138] on link "View External Url" at bounding box center [448, 140] width 53 height 10
click at [441, 189] on link "View External Url" at bounding box center [448, 187] width 53 height 10
drag, startPoint x: 439, startPoint y: 233, endPoint x: 111, endPoint y: 2, distance: 401.4
click at [439, 233] on link "View External Url" at bounding box center [448, 234] width 53 height 10
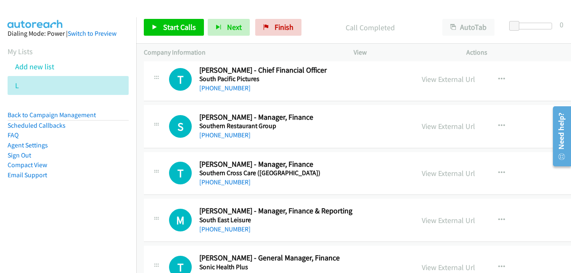
scroll to position [8195, 0]
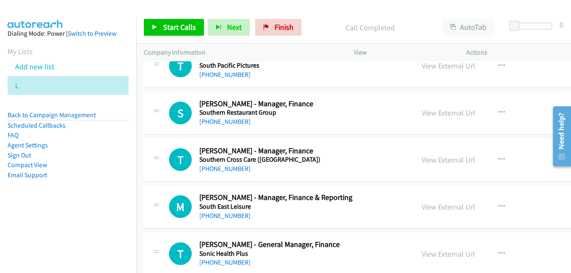
click at [433, 114] on link "View External Url" at bounding box center [448, 113] width 53 height 10
drag, startPoint x: 453, startPoint y: 161, endPoint x: 304, endPoint y: 114, distance: 156.3
click at [453, 161] on link "View External Url" at bounding box center [448, 160] width 53 height 10
click at [436, 208] on link "View External Url" at bounding box center [448, 207] width 53 height 10
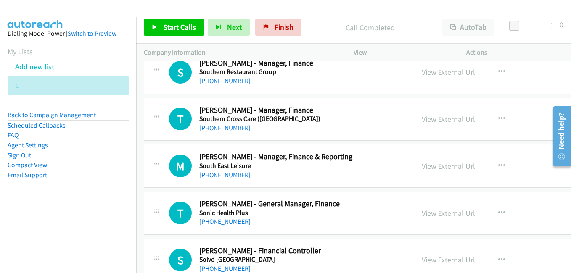
scroll to position [8321, 0]
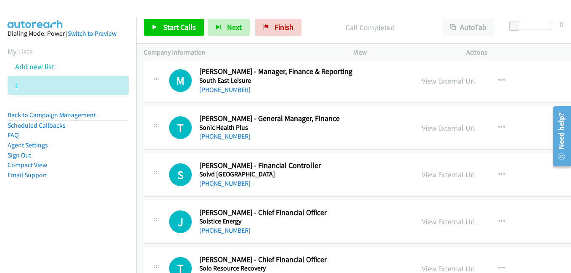
click at [435, 132] on link "View External Url" at bounding box center [448, 128] width 53 height 10
drag, startPoint x: 445, startPoint y: 179, endPoint x: 348, endPoint y: 155, distance: 99.9
click at [445, 179] on link "View External Url" at bounding box center [448, 175] width 53 height 10
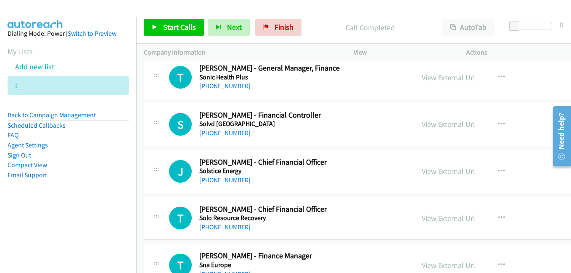
scroll to position [8405, 0]
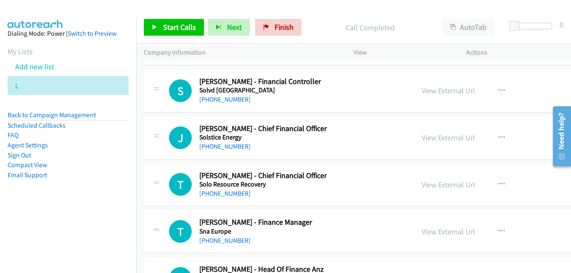
drag, startPoint x: 441, startPoint y: 139, endPoint x: 196, endPoint y: 76, distance: 253.0
click at [441, 139] on link "View External Url" at bounding box center [448, 138] width 53 height 10
click at [446, 187] on link "View External Url" at bounding box center [448, 185] width 53 height 10
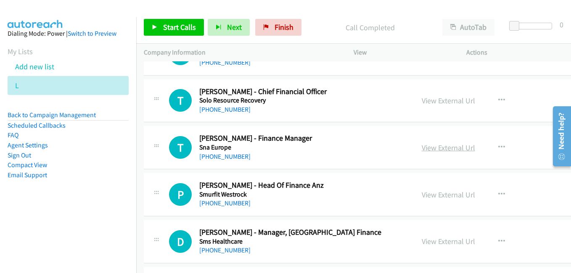
click at [443, 150] on link "View External Url" at bounding box center [448, 148] width 53 height 10
drag, startPoint x: 450, startPoint y: 198, endPoint x: 333, endPoint y: 162, distance: 122.4
click at [450, 198] on link "View External Url" at bounding box center [448, 195] width 53 height 10
drag, startPoint x: 438, startPoint y: 241, endPoint x: 427, endPoint y: 235, distance: 12.8
click at [438, 241] on link "View External Url" at bounding box center [448, 242] width 53 height 10
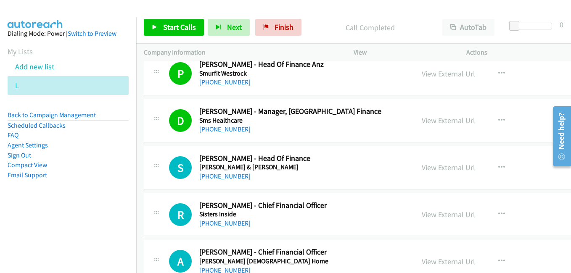
scroll to position [8615, 0]
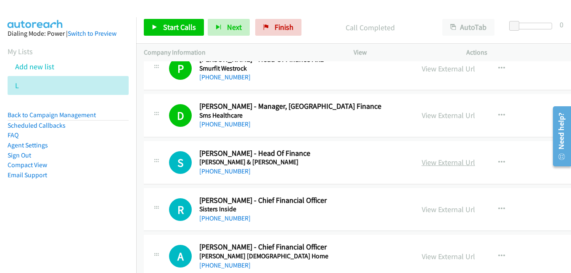
click at [446, 166] on link "View External Url" at bounding box center [448, 163] width 53 height 10
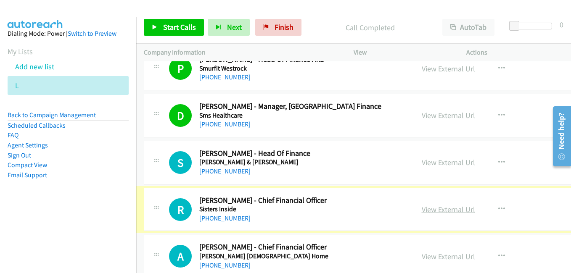
click at [443, 211] on link "View External Url" at bounding box center [448, 210] width 53 height 10
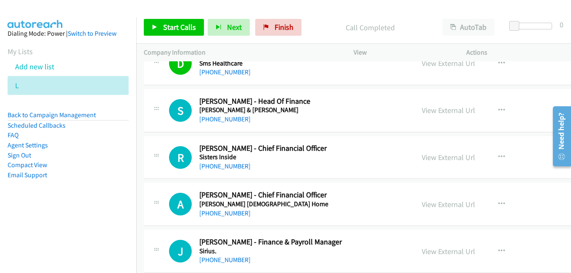
scroll to position [8699, 0]
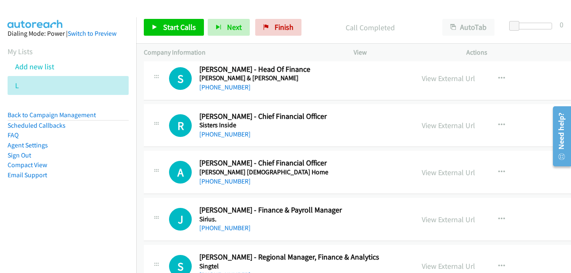
drag, startPoint x: 437, startPoint y: 171, endPoint x: 324, endPoint y: 166, distance: 113.2
click at [445, 174] on link "View External Url" at bounding box center [448, 173] width 53 height 10
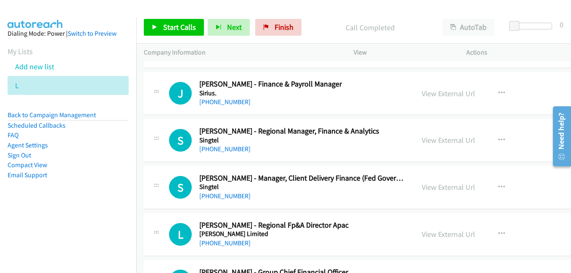
scroll to position [8783, 0]
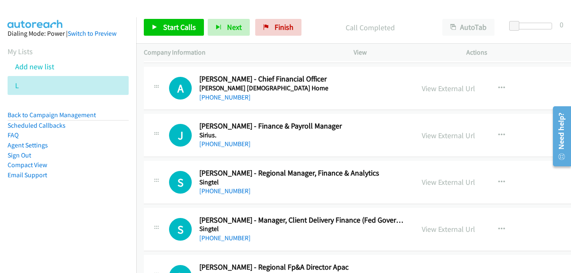
drag, startPoint x: 442, startPoint y: 135, endPoint x: 339, endPoint y: 102, distance: 108.2
click at [442, 135] on link "View External Url" at bounding box center [448, 136] width 53 height 10
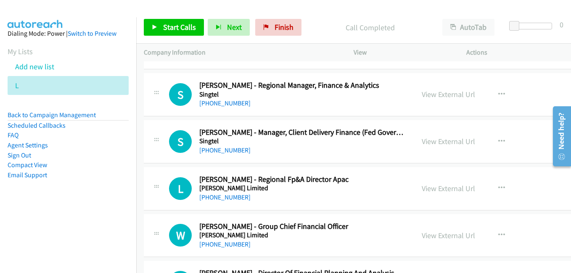
scroll to position [8867, 0]
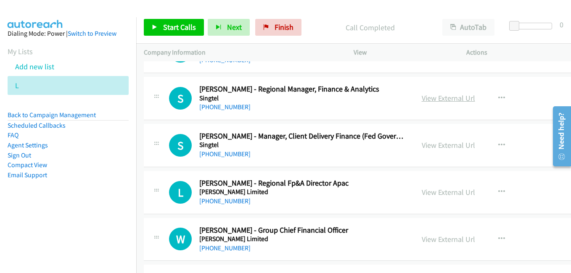
click at [439, 100] on link "View External Url" at bounding box center [448, 98] width 53 height 10
drag, startPoint x: 441, startPoint y: 144, endPoint x: 415, endPoint y: 136, distance: 27.8
click at [441, 144] on link "View External Url" at bounding box center [448, 145] width 53 height 10
drag, startPoint x: 445, startPoint y: 191, endPoint x: 337, endPoint y: 158, distance: 113.4
click at [445, 191] on link "View External Url" at bounding box center [448, 192] width 53 height 10
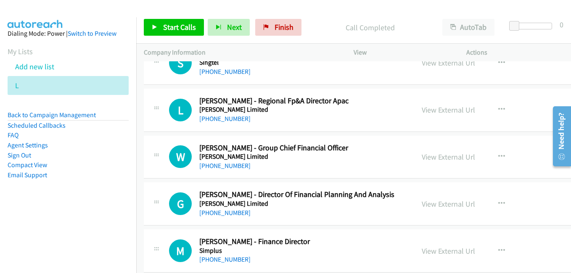
scroll to position [8951, 0]
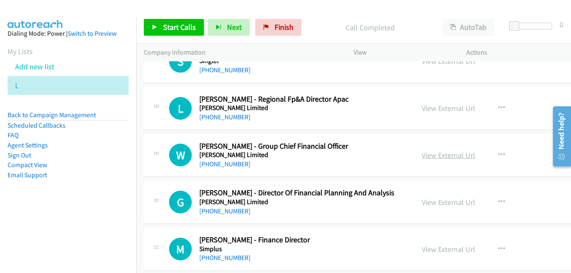
click at [437, 153] on link "View External Url" at bounding box center [448, 155] width 53 height 10
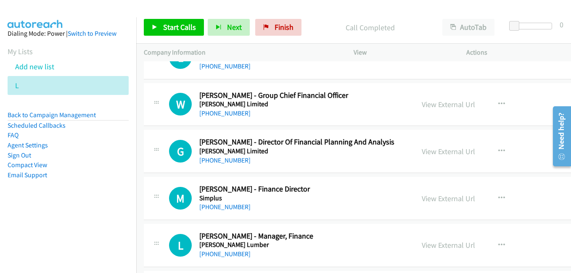
scroll to position [9035, 0]
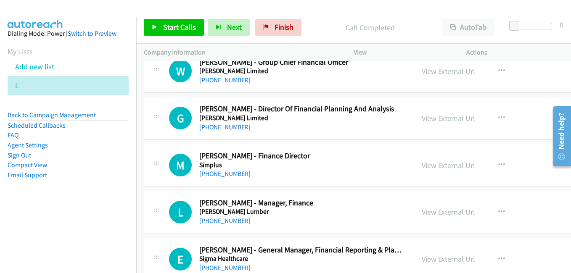
drag, startPoint x: 445, startPoint y: 121, endPoint x: 363, endPoint y: 101, distance: 85.3
click at [445, 121] on link "View External Url" at bounding box center [448, 118] width 53 height 10
click at [448, 165] on link "View External Url" at bounding box center [448, 166] width 53 height 10
click at [439, 213] on link "View External Url" at bounding box center [448, 212] width 53 height 10
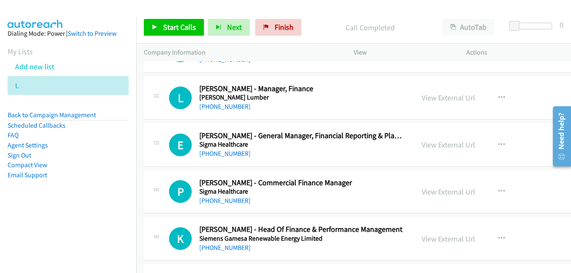
scroll to position [9161, 0]
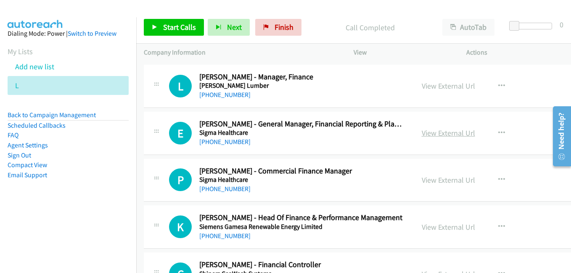
drag, startPoint x: 440, startPoint y: 134, endPoint x: 432, endPoint y: 134, distance: 8.4
click at [440, 134] on link "View External Url" at bounding box center [448, 133] width 53 height 10
drag, startPoint x: 453, startPoint y: 179, endPoint x: 223, endPoint y: 47, distance: 265.1
click at [453, 179] on link "View External Url" at bounding box center [448, 180] width 53 height 10
drag, startPoint x: 440, startPoint y: 226, endPoint x: 430, endPoint y: 223, distance: 10.0
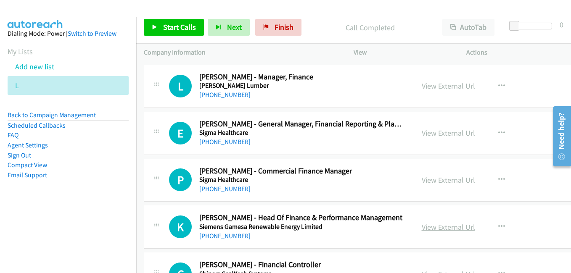
click at [440, 226] on link "View External Url" at bounding box center [448, 227] width 53 height 10
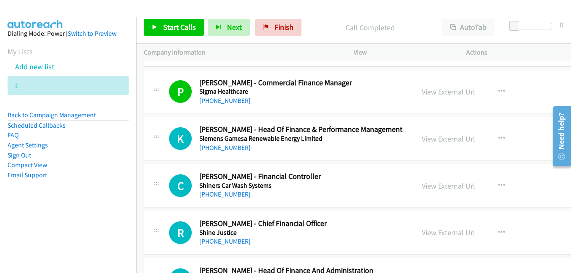
scroll to position [9287, 0]
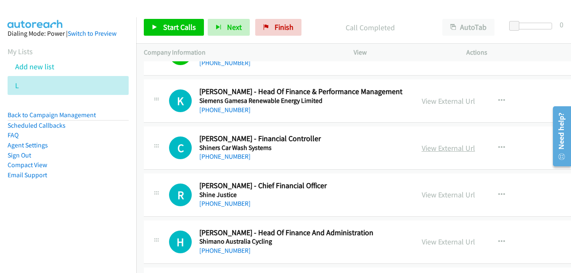
click at [444, 149] on link "View External Url" at bounding box center [448, 148] width 53 height 10
drag, startPoint x: 447, startPoint y: 195, endPoint x: 337, endPoint y: 153, distance: 117.6
click at [447, 195] on link "View External Url" at bounding box center [448, 195] width 53 height 10
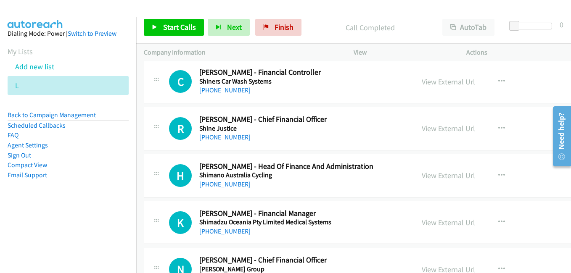
scroll to position [9371, 0]
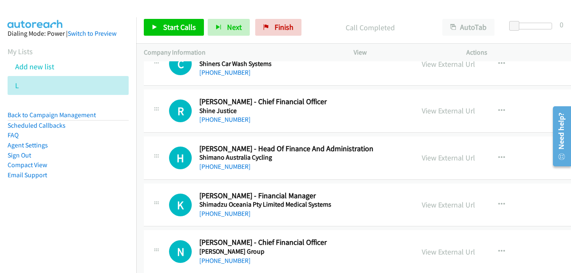
drag, startPoint x: 454, startPoint y: 161, endPoint x: 483, endPoint y: 174, distance: 31.1
click at [454, 161] on link "View External Url" at bounding box center [448, 158] width 53 height 10
drag, startPoint x: 436, startPoint y: 207, endPoint x: 423, endPoint y: 204, distance: 13.4
click at [436, 207] on link "View External Url" at bounding box center [448, 205] width 53 height 10
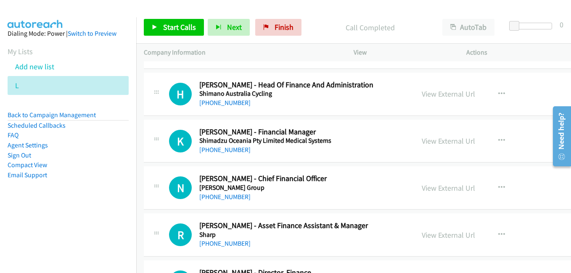
scroll to position [9498, 0]
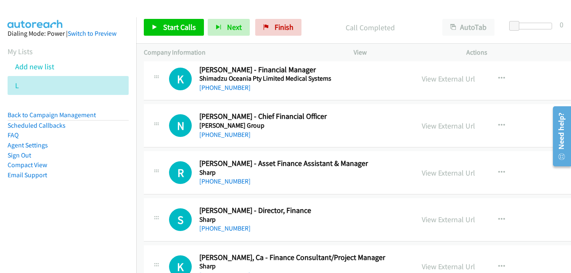
drag, startPoint x: 453, startPoint y: 176, endPoint x: 411, endPoint y: 166, distance: 43.6
click at [453, 176] on link "View External Url" at bounding box center [448, 173] width 53 height 10
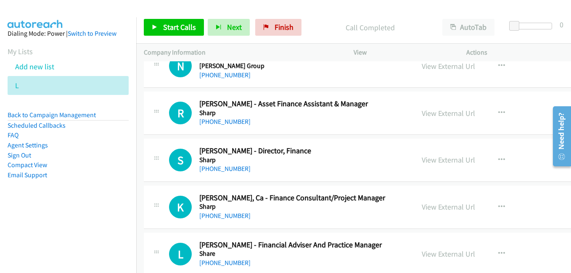
scroll to position [9582, 0]
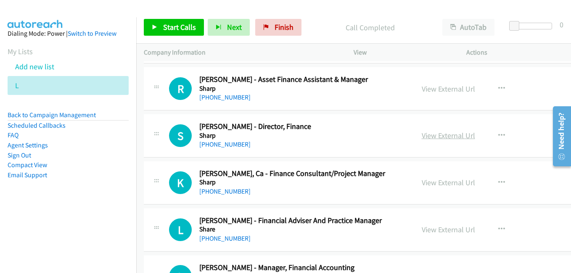
click at [433, 138] on link "View External Url" at bounding box center [448, 136] width 53 height 10
drag, startPoint x: 431, startPoint y: 187, endPoint x: 332, endPoint y: 152, distance: 105.5
click at [431, 187] on link "View External Url" at bounding box center [448, 183] width 53 height 10
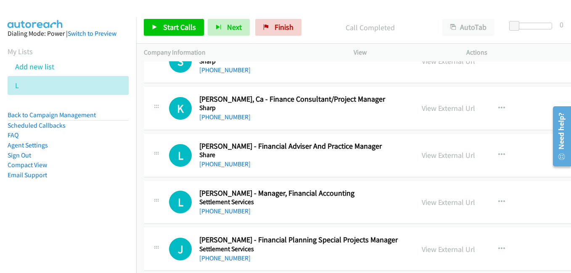
scroll to position [9666, 0]
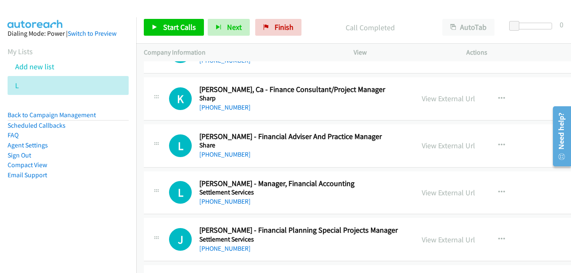
drag, startPoint x: 440, startPoint y: 145, endPoint x: 411, endPoint y: 139, distance: 30.0
click at [440, 145] on link "View External Url" at bounding box center [448, 146] width 53 height 10
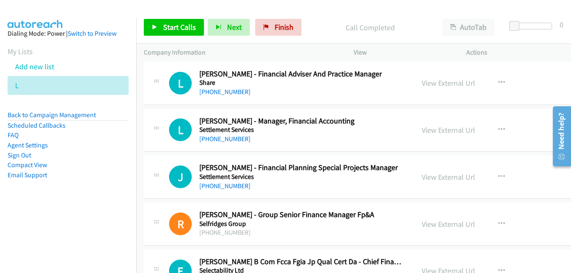
scroll to position [9750, 0]
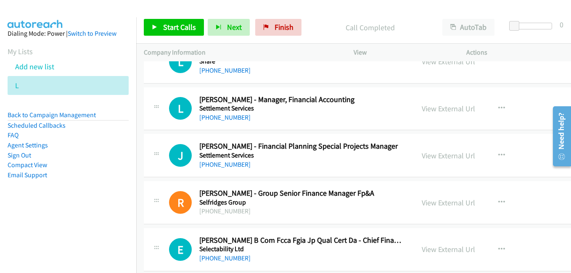
drag, startPoint x: 435, startPoint y: 111, endPoint x: 172, endPoint y: 31, distance: 274.9
click at [435, 111] on link "View External Url" at bounding box center [448, 109] width 53 height 10
click at [443, 158] on link "View External Url" at bounding box center [448, 156] width 53 height 10
